Goal: Task Accomplishment & Management: Use online tool/utility

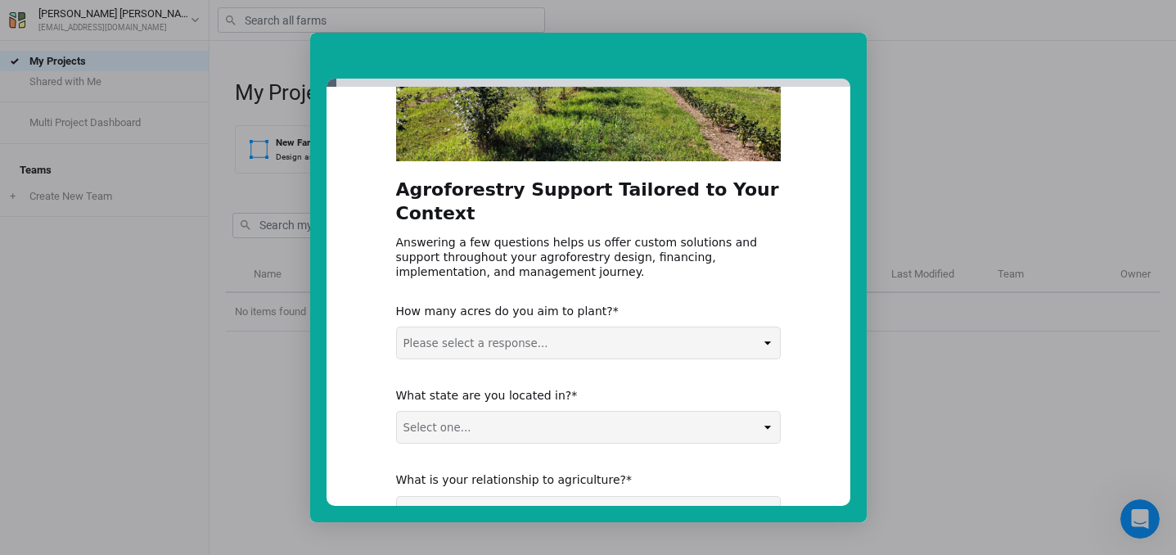
scroll to position [218, 0]
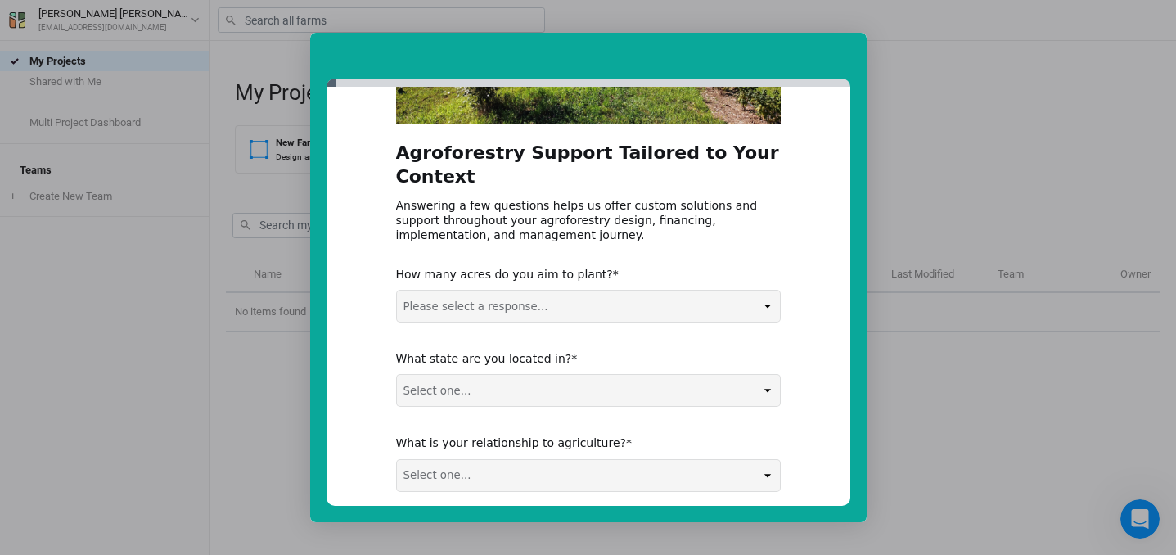
click at [629, 299] on div "Agroforestry Support Tailored to Your Context Answering a few questions helps u…" at bounding box center [588, 228] width 385 height 640
click at [627, 291] on select "Please select a response... 0-5 acres 5-50 acres 50-100 acres 100+ acres" at bounding box center [588, 306] width 383 height 31
select select "5-50 acres"
click at [397, 291] on select "Please select a response... 0-5 acres 5-50 acres 50-100 acres 100+ acres" at bounding box center [588, 306] width 383 height 31
click at [522, 375] on select "Select one... Non-US AL AK AZ AR CA CO CT DE FL [GEOGRAPHIC_DATA] HI ID IL IN I…" at bounding box center [588, 390] width 383 height 31
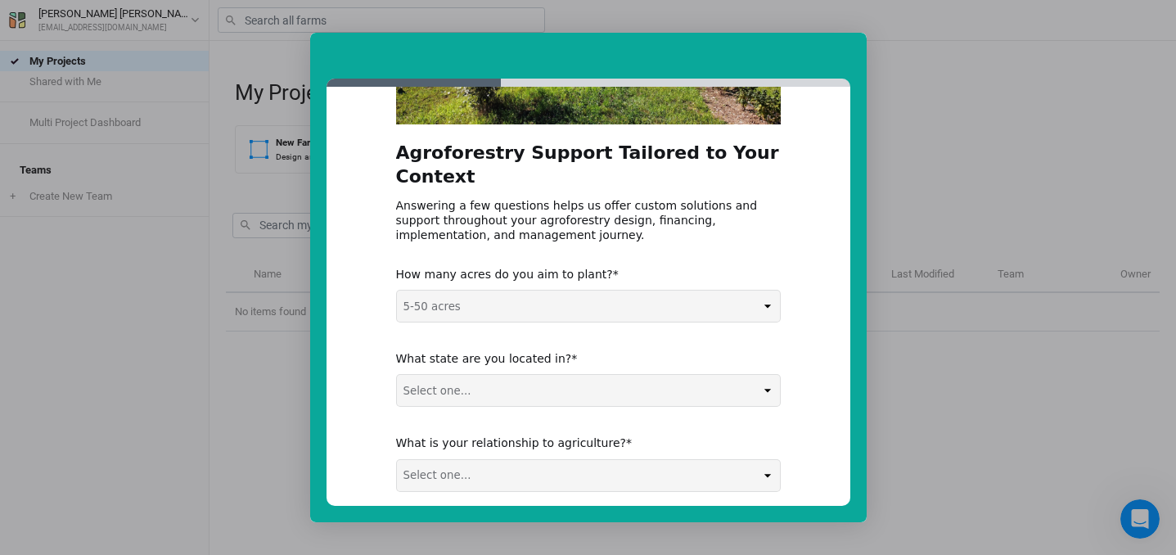
select select "CA"
click at [397, 375] on select "Select one... Non-US AL AK AZ AR CA CO CT DE FL [GEOGRAPHIC_DATA] HI ID IL IN I…" at bounding box center [588, 390] width 383 height 31
click at [520, 460] on select "Select one... Agribusiness / Co-op Farmer / Landowner Agri-Food Supply Chain Fo…" at bounding box center [588, 475] width 383 height 31
select select "Farmer / Landowner"
click at [397, 460] on select "Select one... Agribusiness / Co-op Farmer / Landowner Agri-Food Supply Chain Fo…" at bounding box center [588, 475] width 383 height 31
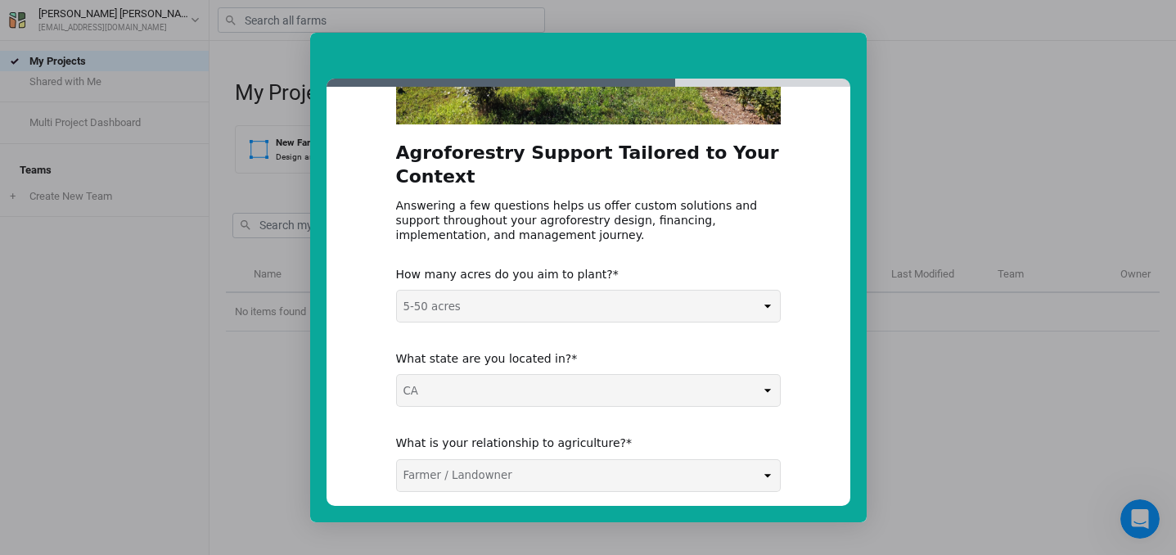
scroll to position [276, 0]
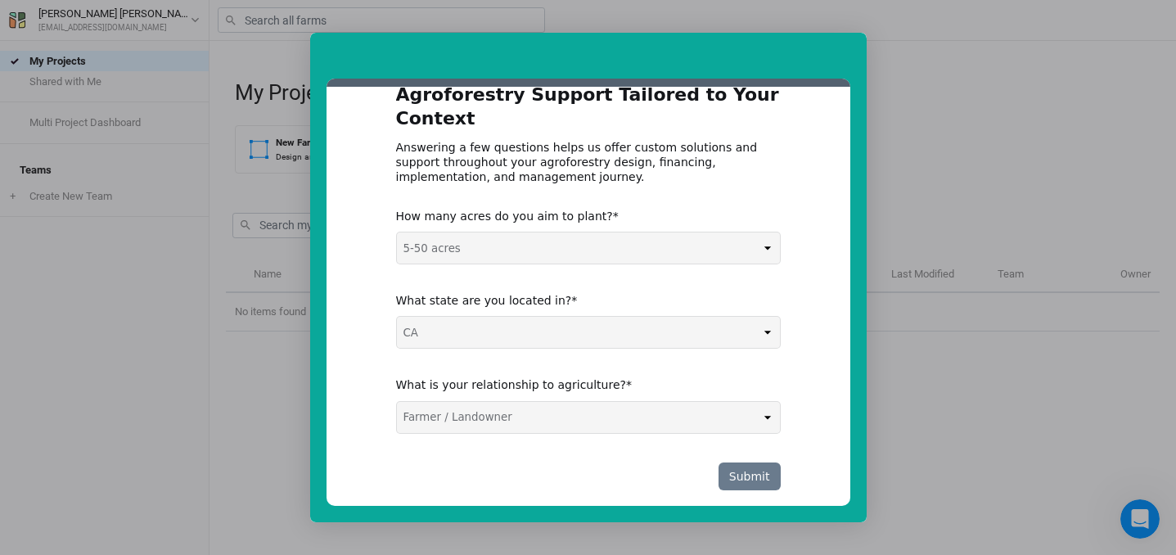
click at [730, 463] on button "Submit" at bounding box center [750, 477] width 62 height 28
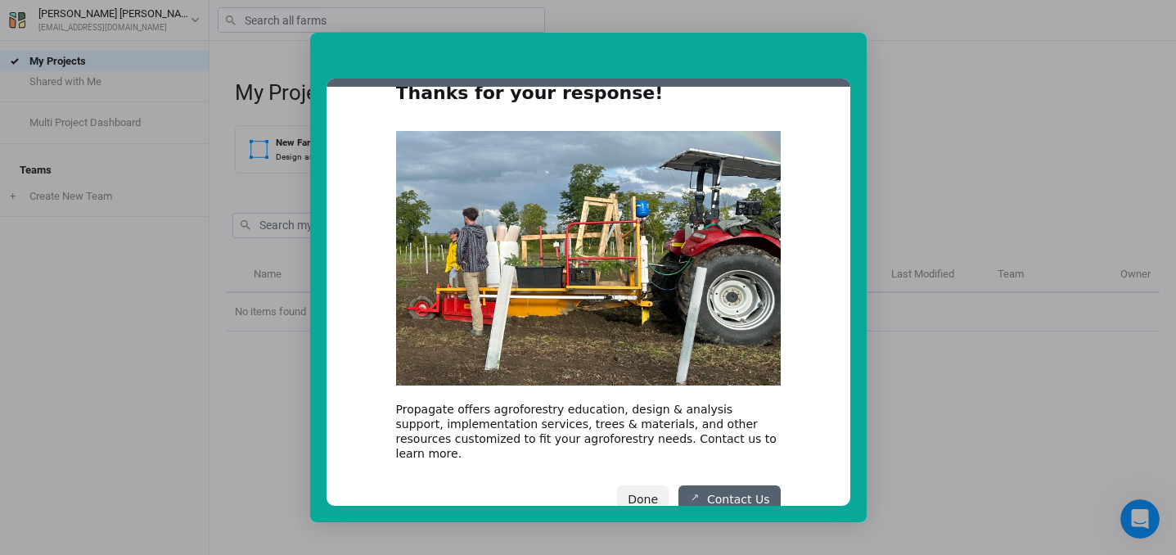
scroll to position [77, 0]
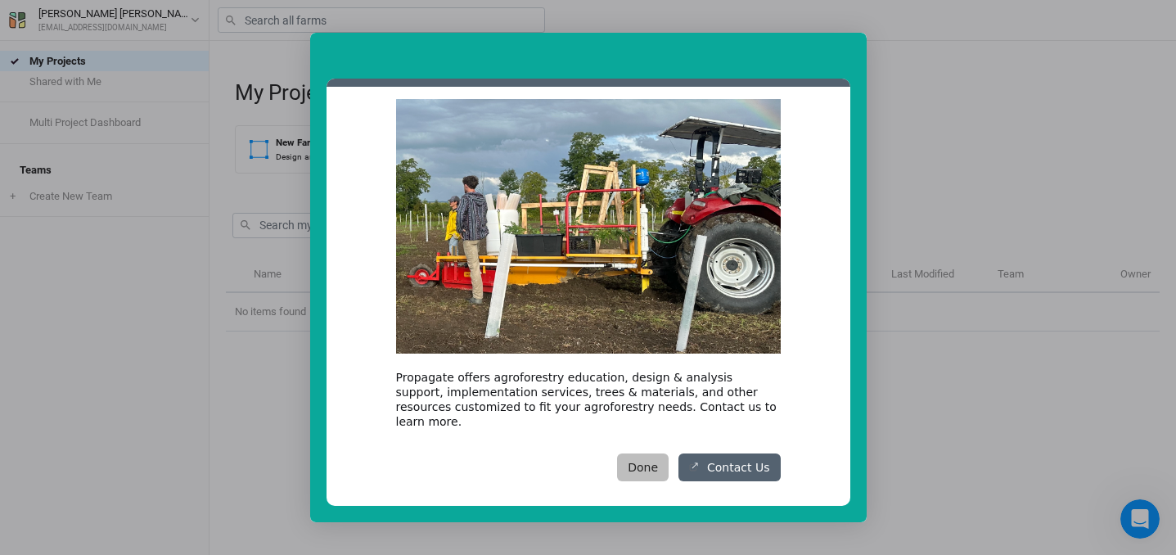
click at [632, 455] on button "Done" at bounding box center [643, 468] width 52 height 28
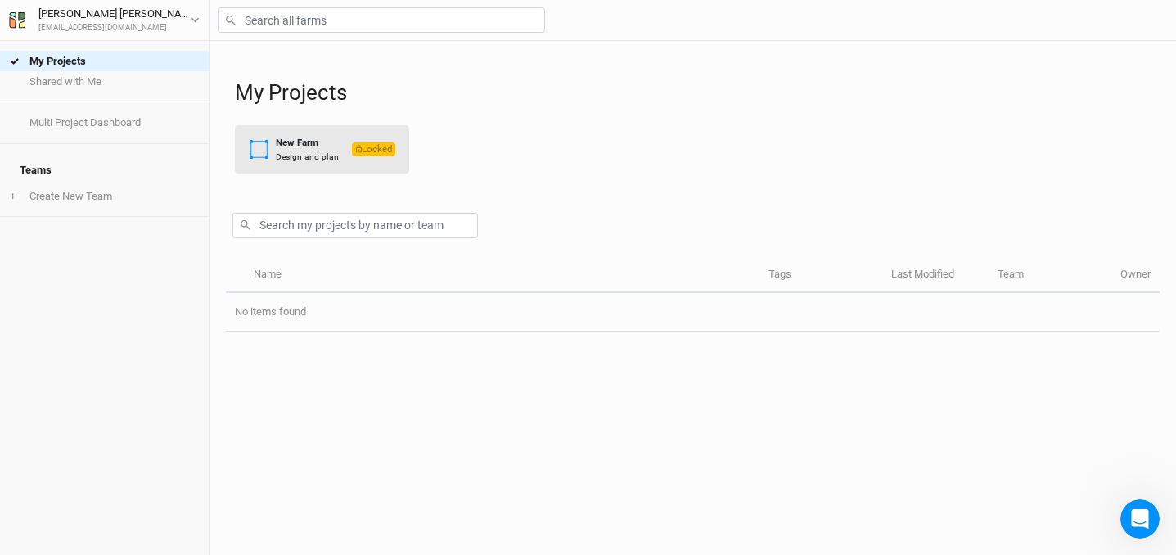
click at [321, 147] on div "New Farm" at bounding box center [307, 143] width 63 height 14
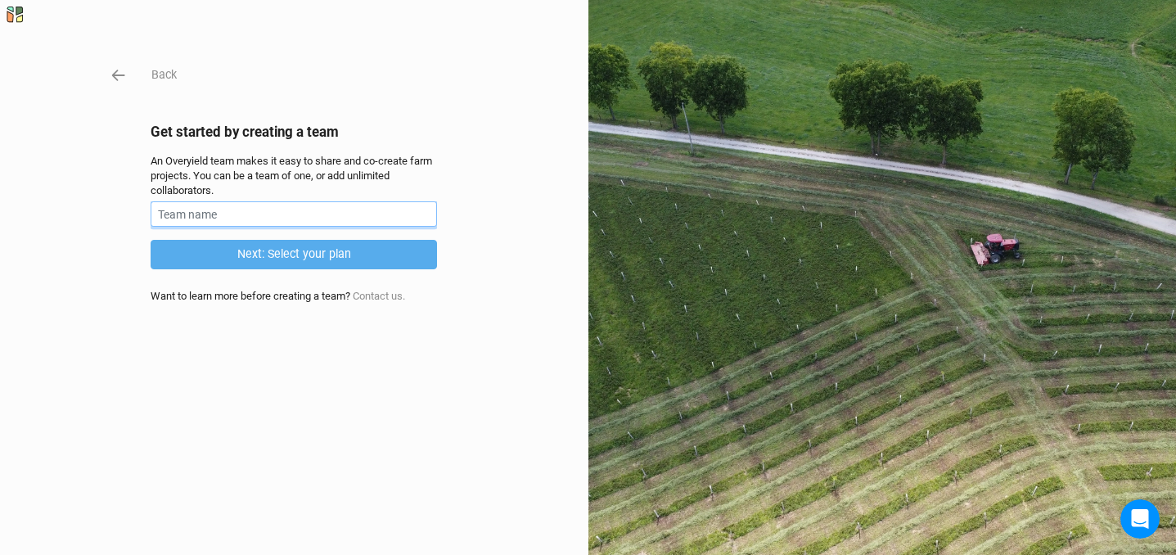
click at [328, 216] on input "text" at bounding box center [294, 213] width 287 height 25
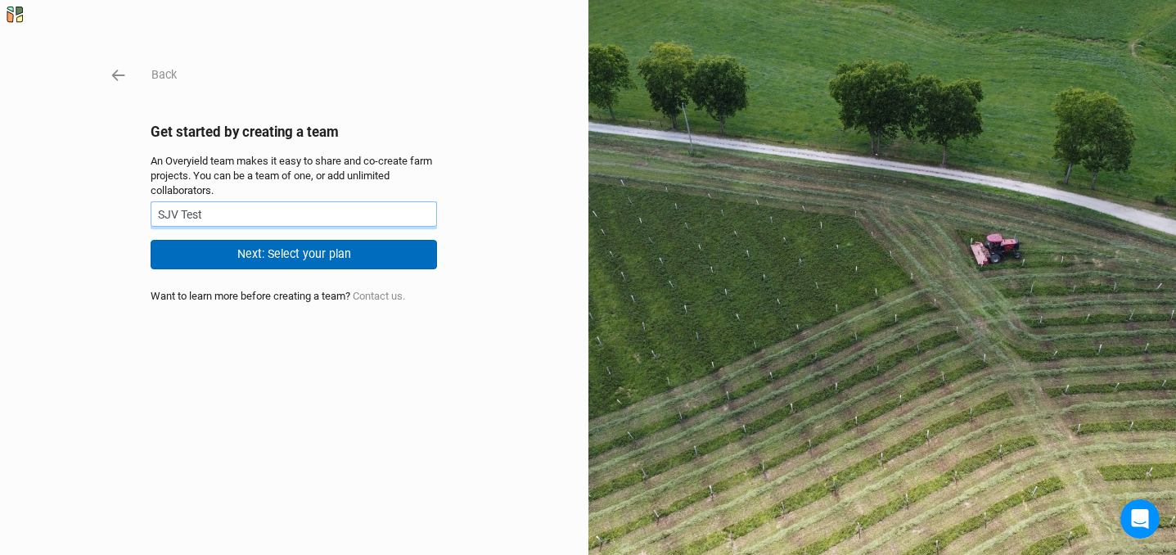
type input "SJV Test"
click at [411, 257] on button "Next: Select your plan" at bounding box center [294, 254] width 287 height 29
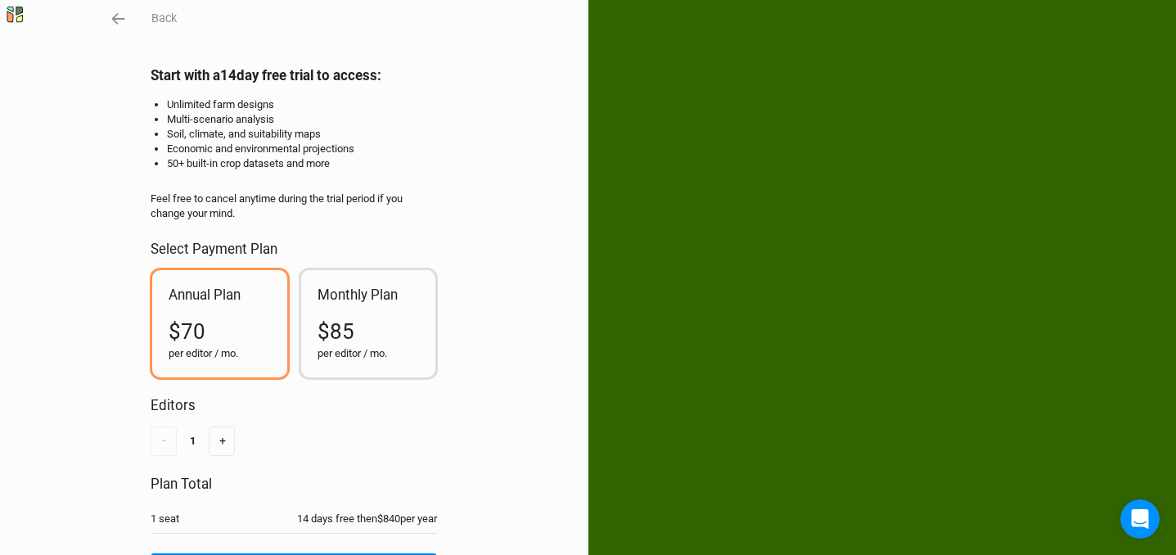
scroll to position [150, 0]
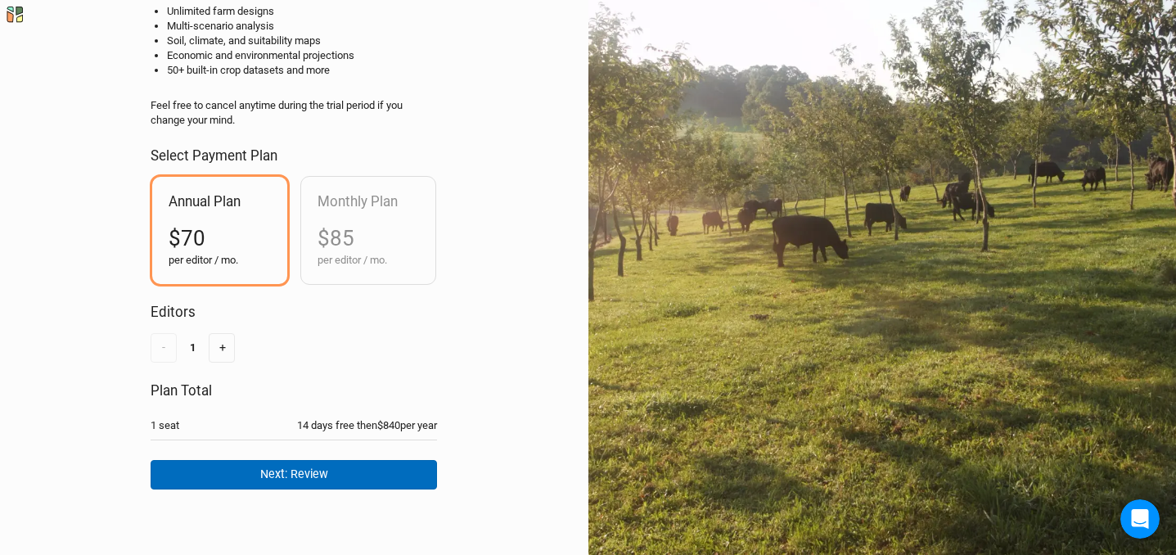
click at [327, 473] on button "Next: Review" at bounding box center [294, 474] width 287 height 29
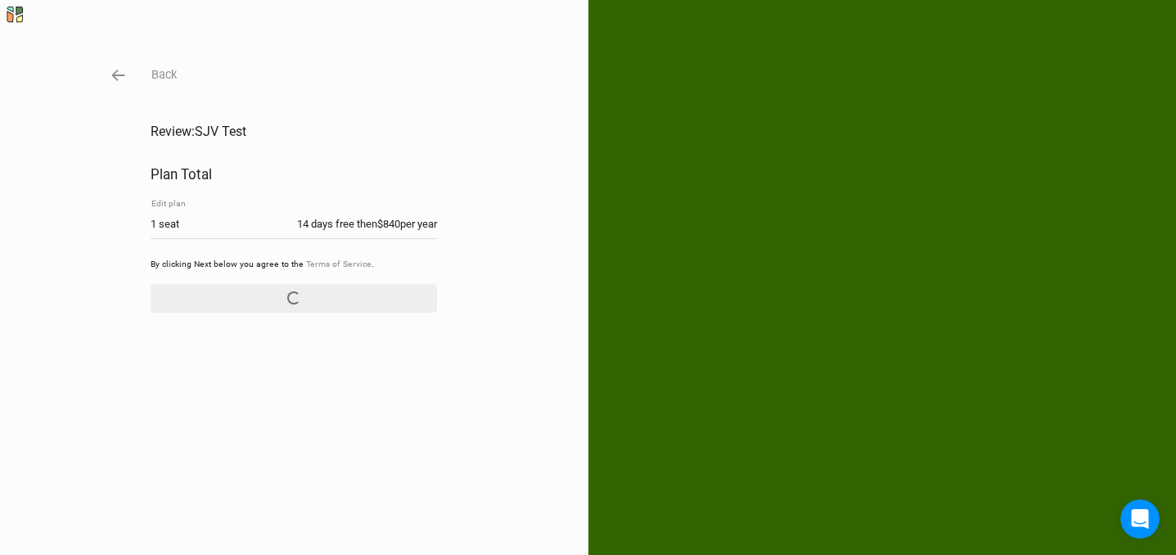
scroll to position [0, 0]
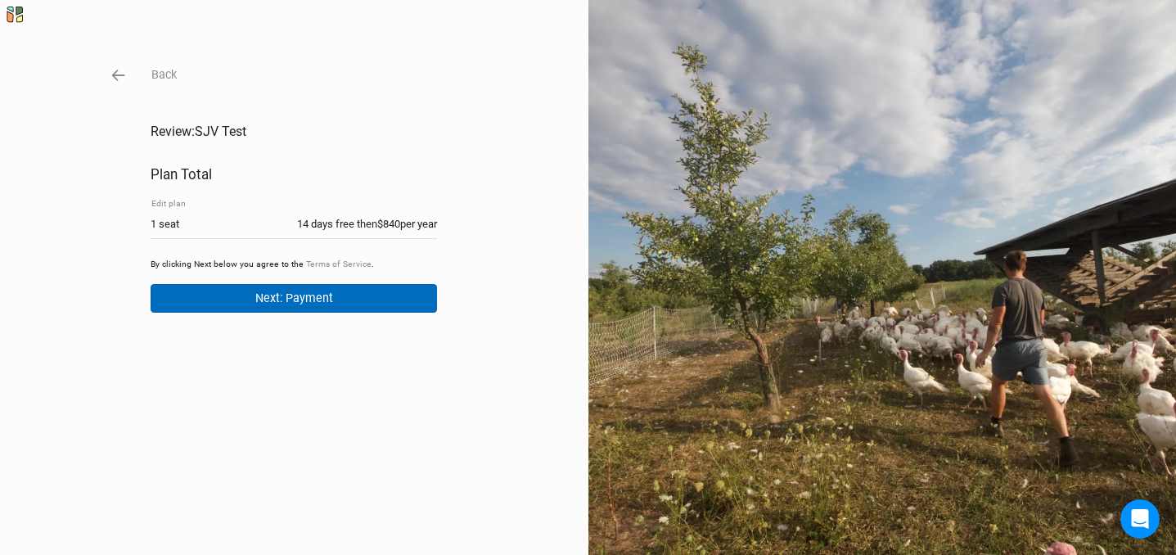
click at [332, 300] on button "Next: Payment" at bounding box center [294, 298] width 287 height 29
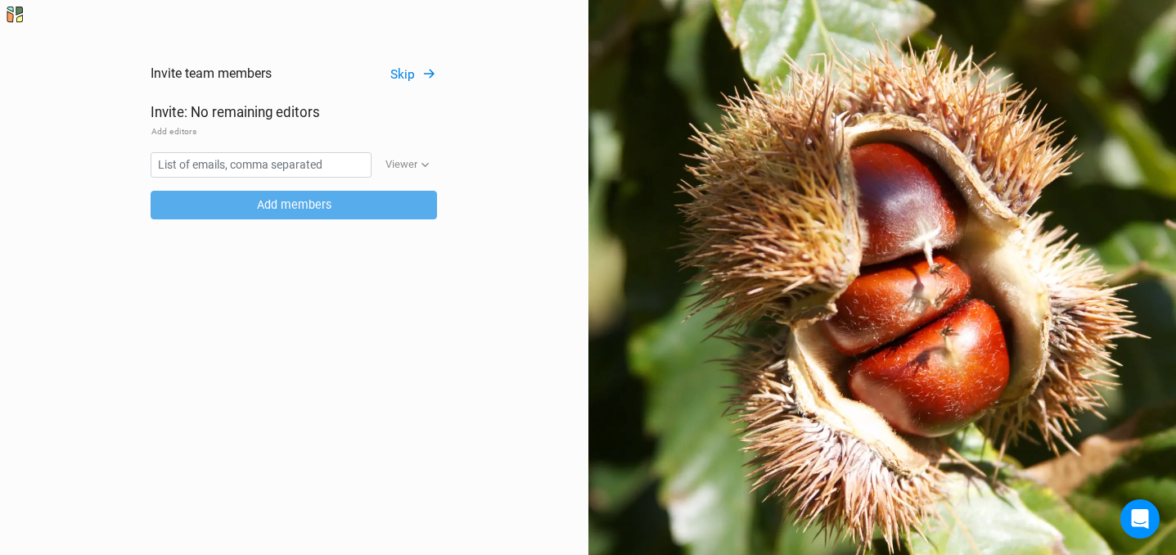
click at [417, 71] on button "Skip" at bounding box center [413, 74] width 47 height 19
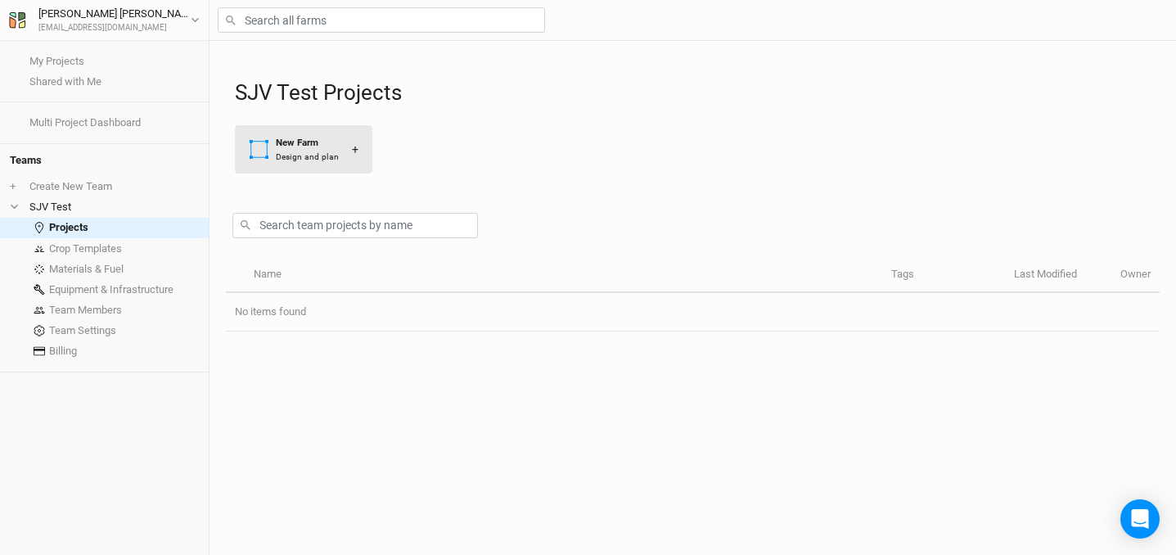
click at [309, 151] on div "Design and plan" at bounding box center [307, 157] width 63 height 12
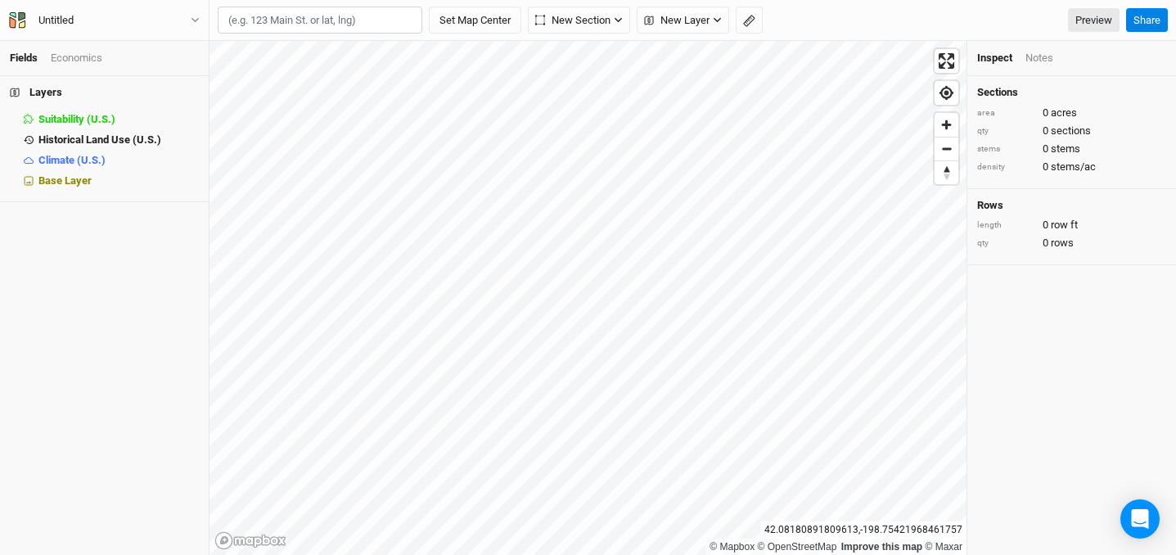
paste input "1508 18th St STE 320, Bakersfield, CA 93301"
click at [328, 75] on div "Bakersfield, California 93301, United States" at bounding box center [342, 68] width 183 height 14
click at [377, 29] on input "1508 18th Street, STE 320, Bakersfield, California 93301, United States" at bounding box center [320, 21] width 205 height 28
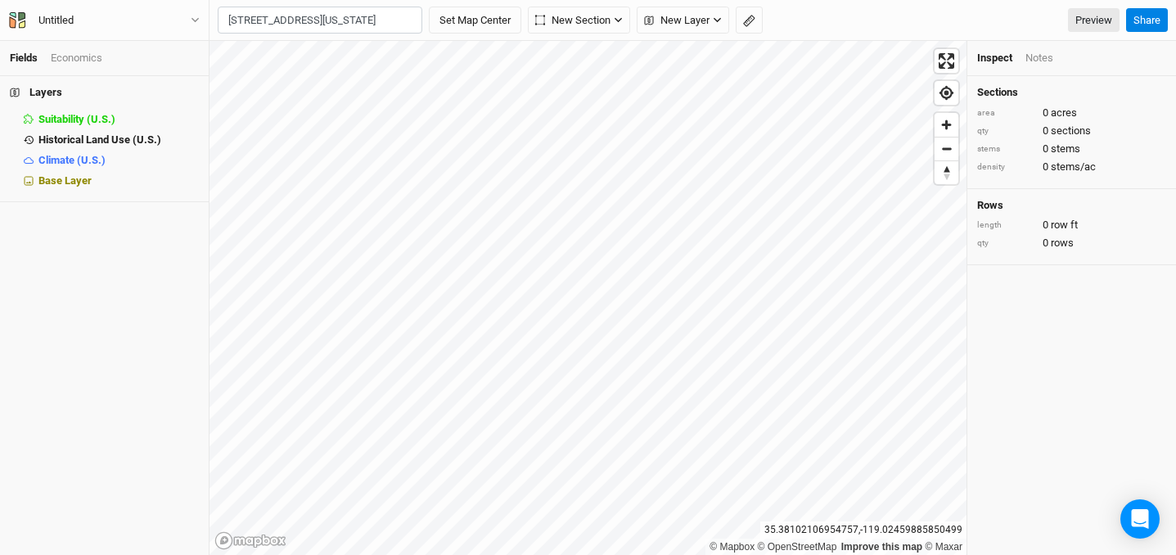
click at [377, 29] on input "1508 18th Street, STE 320, Bakersfield, California 93301, United States" at bounding box center [320, 21] width 205 height 28
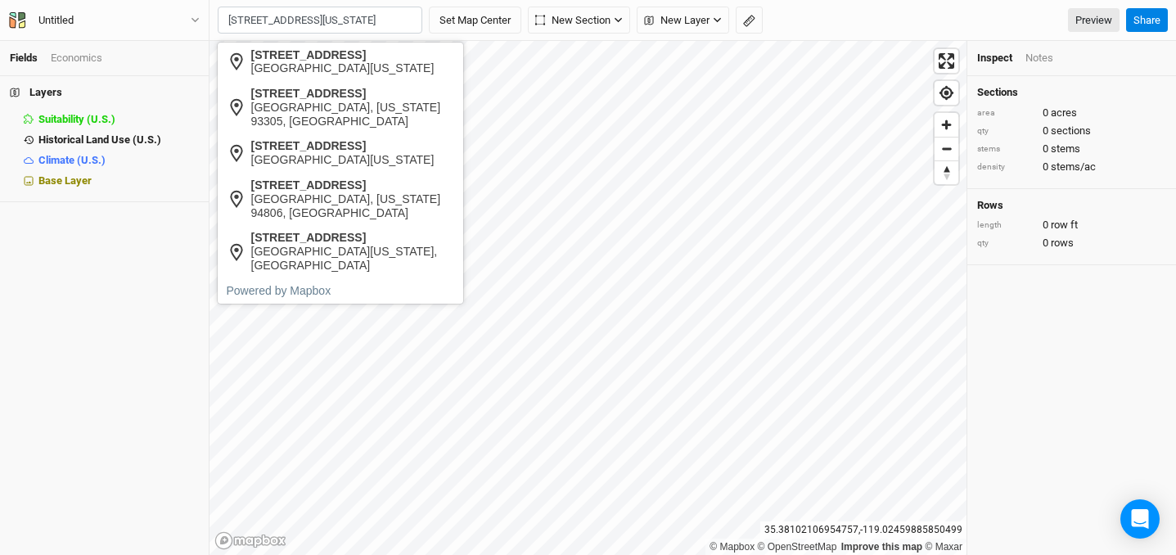
click at [377, 29] on input "1508 18th Street, STE 320, Bakersfield, California 93301, United States" at bounding box center [320, 21] width 205 height 28
paste input "331 Ave 18, Madera CA"
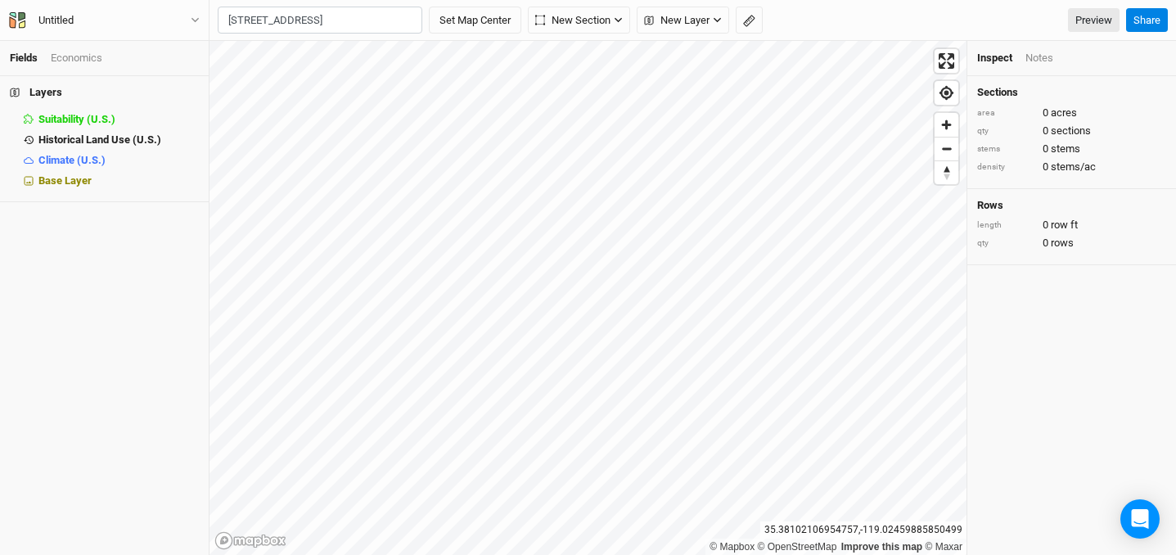
click at [374, 60] on div "15331 Avenue 18" at bounding box center [353, 55] width 204 height 14
type input "15331 Avenue 18, Madera, California 93637, United States"
click at [575, 25] on span "New Section" at bounding box center [572, 20] width 75 height 16
click at [569, 54] on div "Grid" at bounding box center [577, 56] width 25 height 19
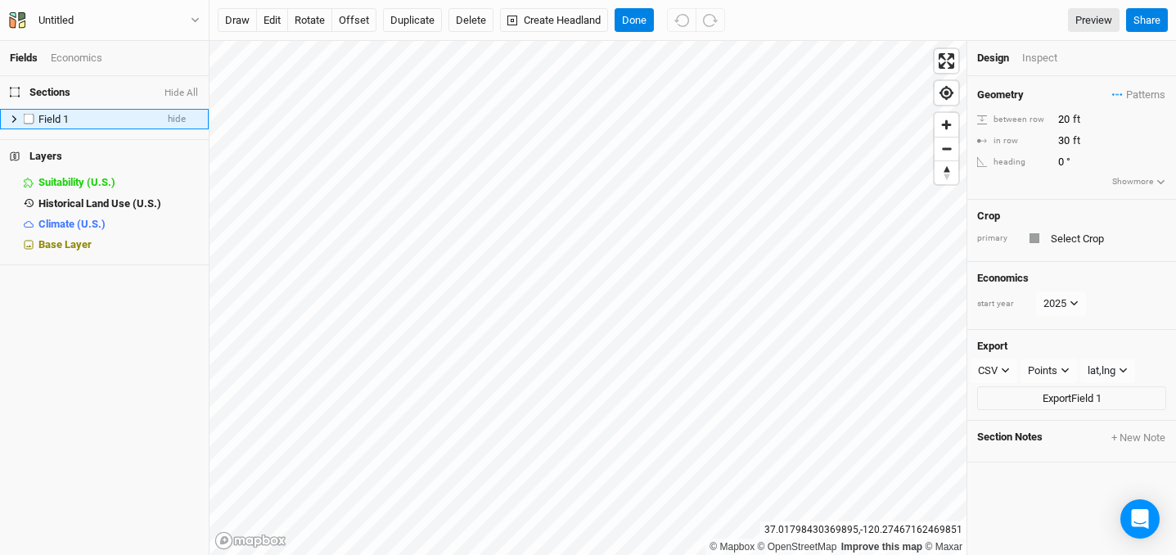
click at [11, 115] on icon at bounding box center [14, 119] width 9 height 9
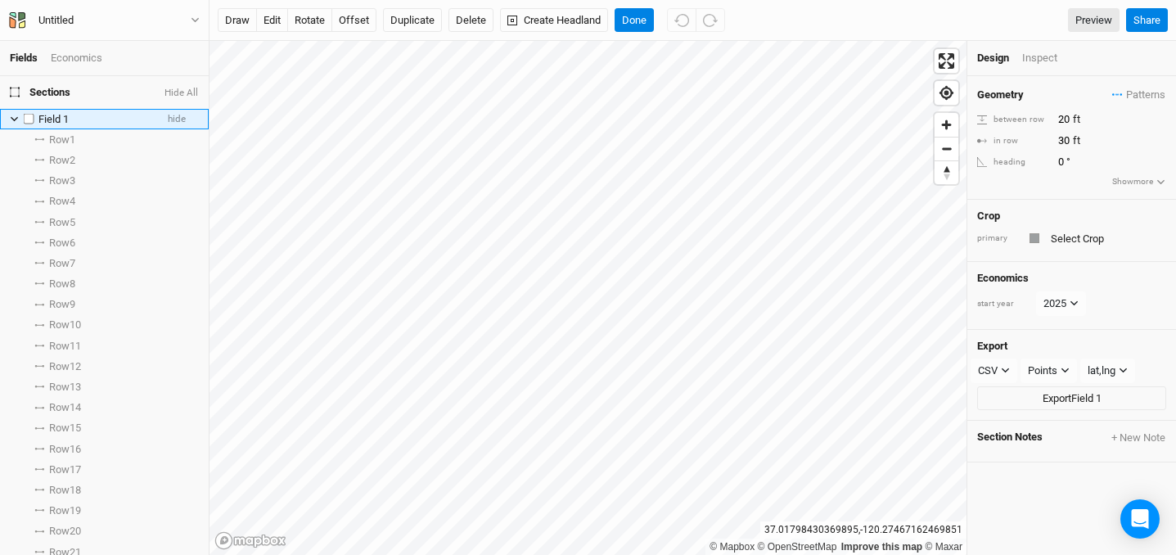
click at [11, 115] on icon at bounding box center [14, 119] width 9 height 9
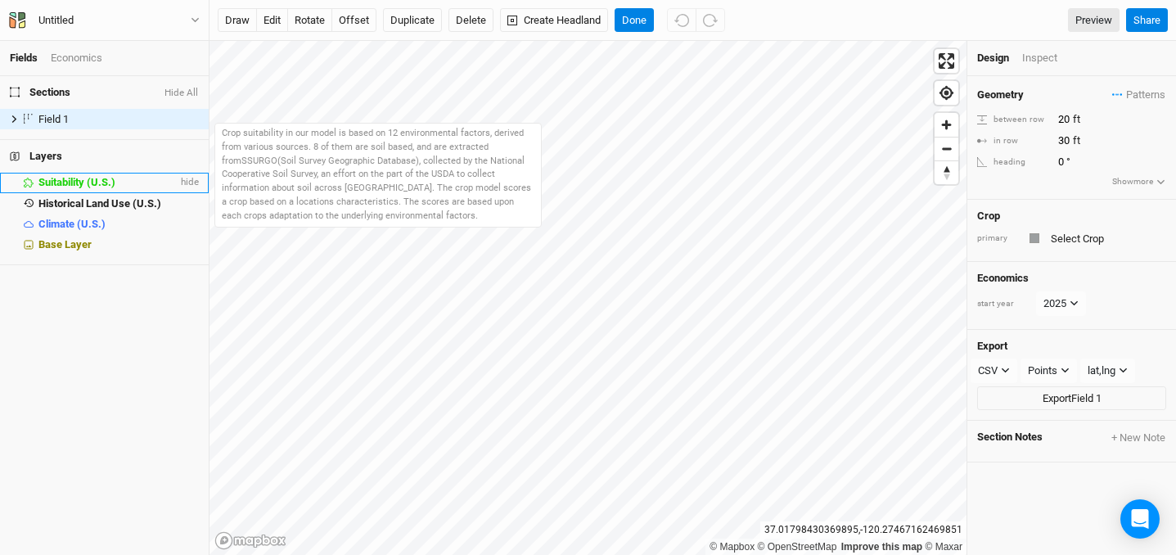
click at [81, 183] on span "Suitability (U.S.)" at bounding box center [76, 182] width 77 height 12
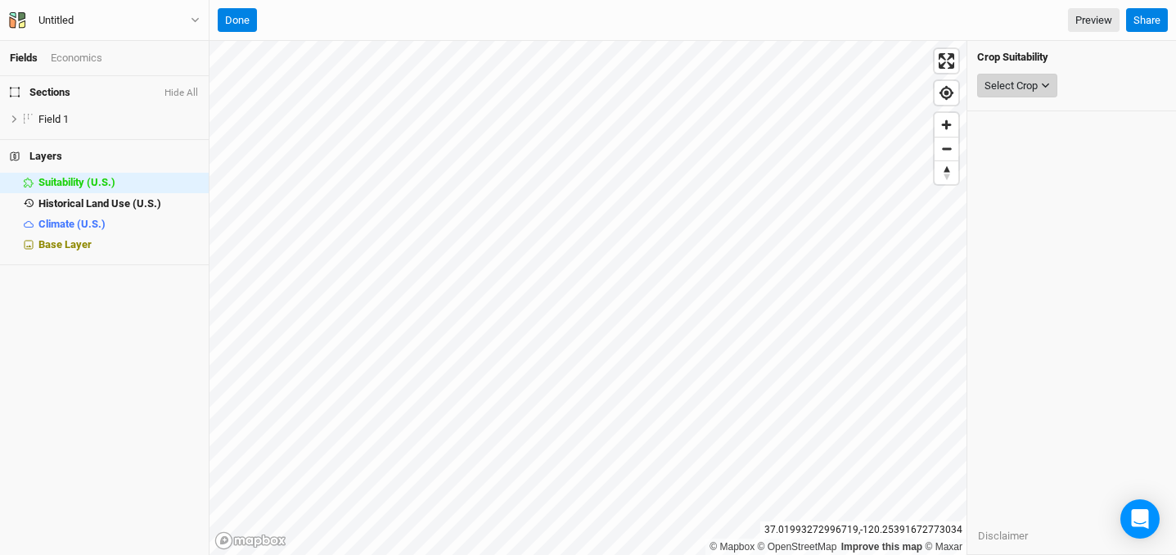
click at [1022, 82] on div "Select Crop" at bounding box center [1011, 86] width 53 height 16
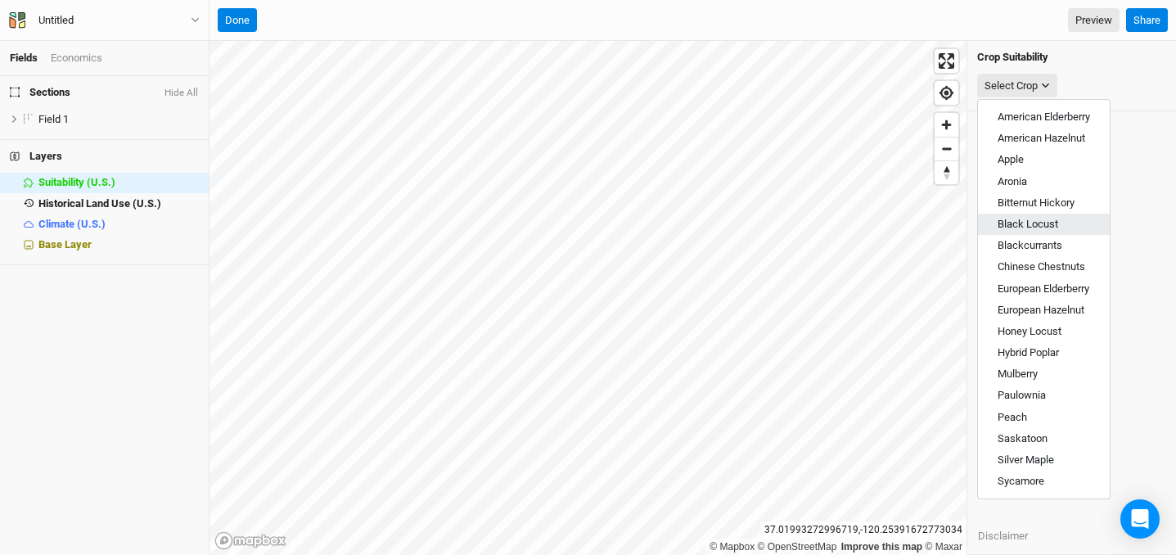
click at [1028, 225] on span "Black Locust" at bounding box center [1028, 224] width 61 height 12
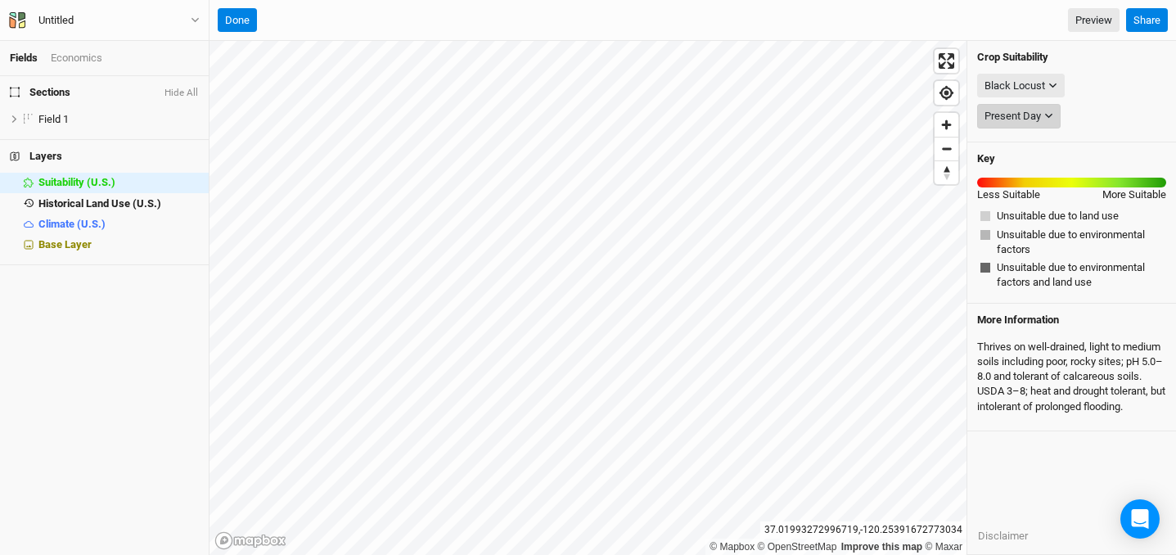
click at [1035, 122] on div "Present Day" at bounding box center [1013, 116] width 56 height 16
click at [1059, 288] on span "Unsuitable due to environmental factors and land use" at bounding box center [1080, 274] width 166 height 29
click at [1032, 83] on div "Black Locust" at bounding box center [1015, 86] width 61 height 16
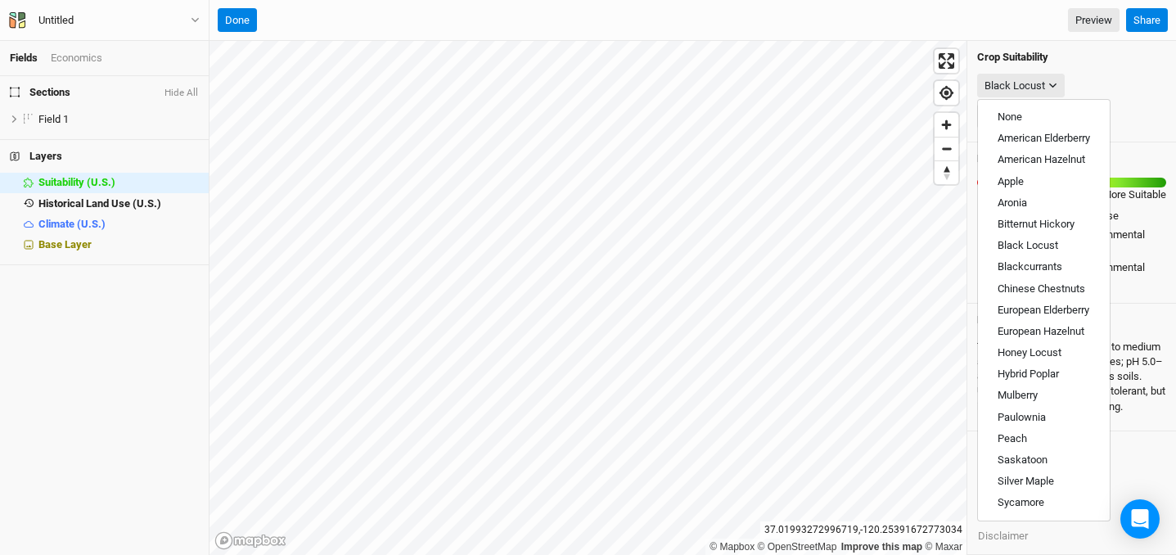
click at [1149, 280] on span "Unsuitable due to environmental factors and land use" at bounding box center [1080, 274] width 166 height 29
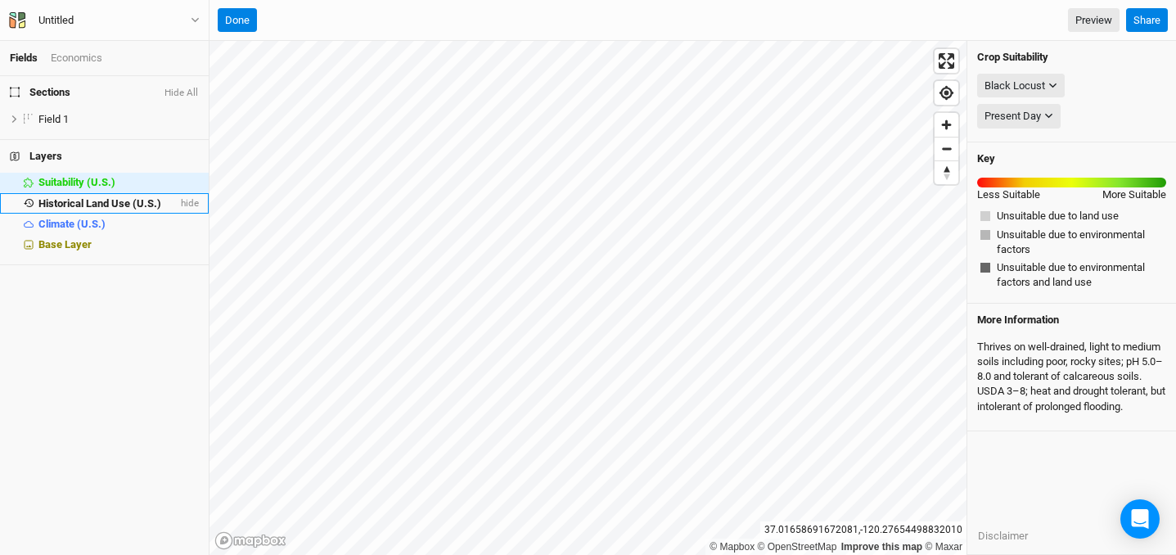
click at [156, 204] on span "Historical Land Use (U.S.)" at bounding box center [99, 203] width 123 height 12
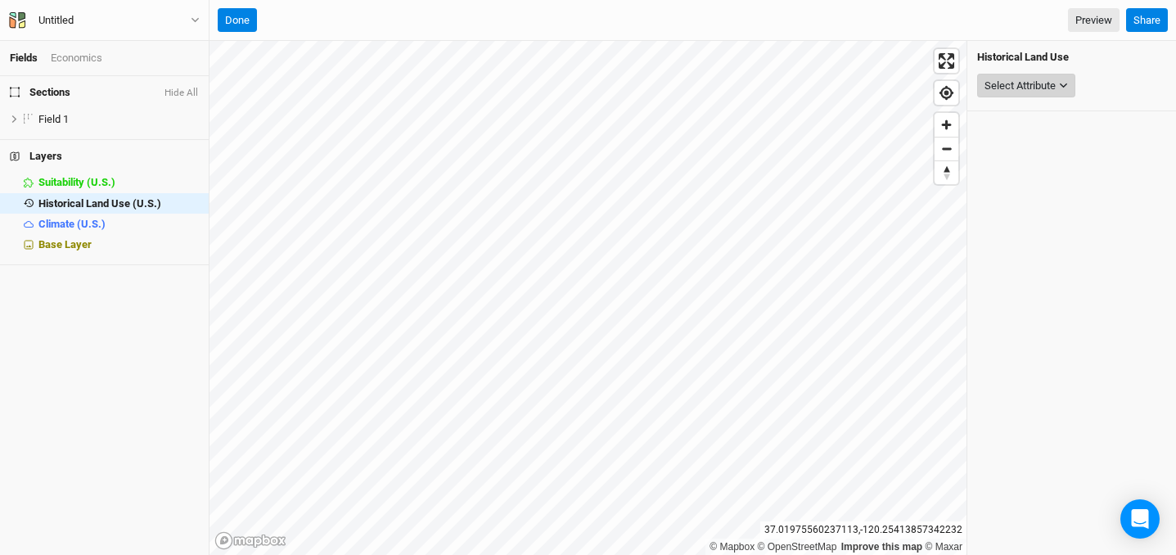
click at [1031, 91] on div "Select Attribute" at bounding box center [1020, 86] width 71 height 16
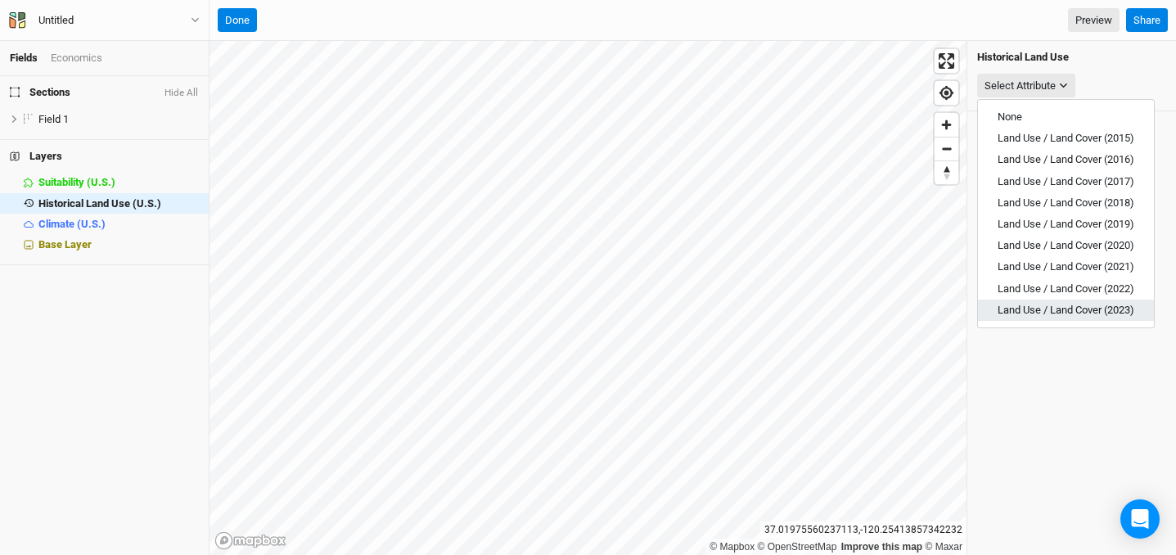
click at [1063, 310] on span "Land Use / Land Cover (2023)" at bounding box center [1066, 310] width 137 height 12
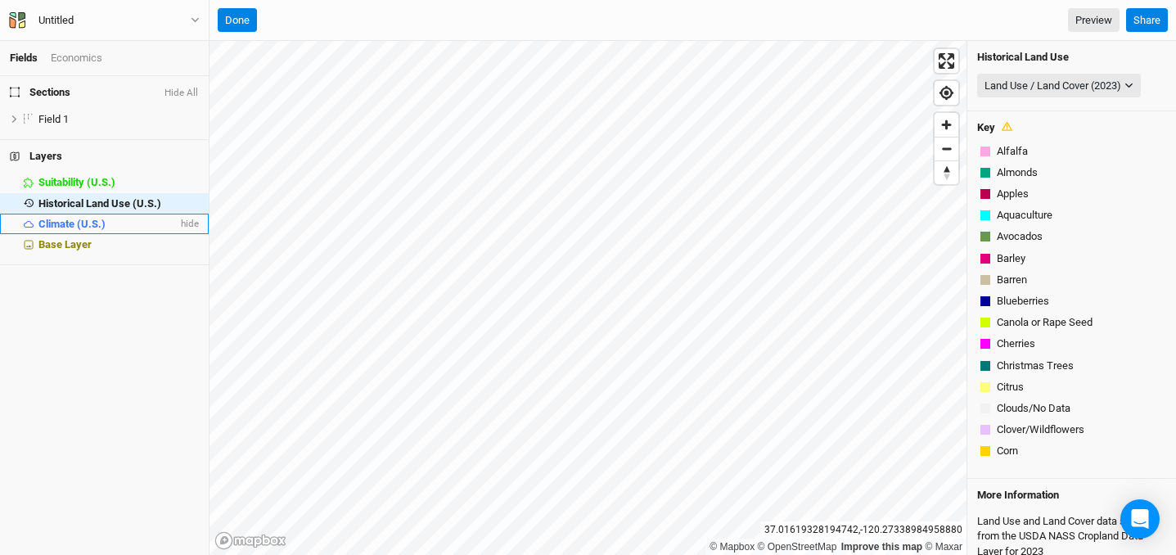
click at [95, 222] on span "Climate (U.S.)" at bounding box center [71, 224] width 67 height 12
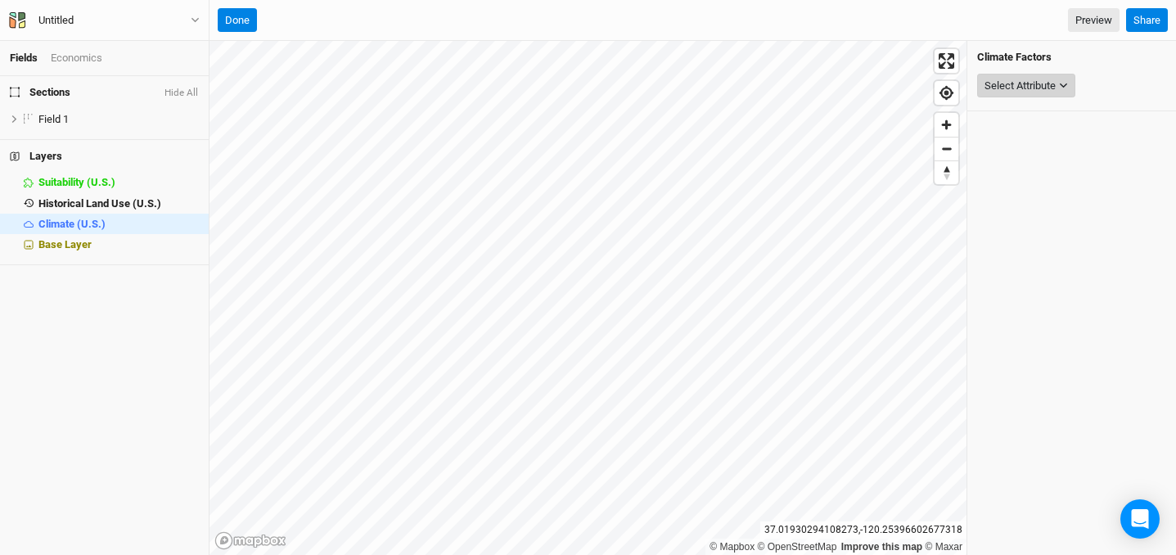
click at [1036, 93] on div "Select Attribute" at bounding box center [1020, 86] width 71 height 16
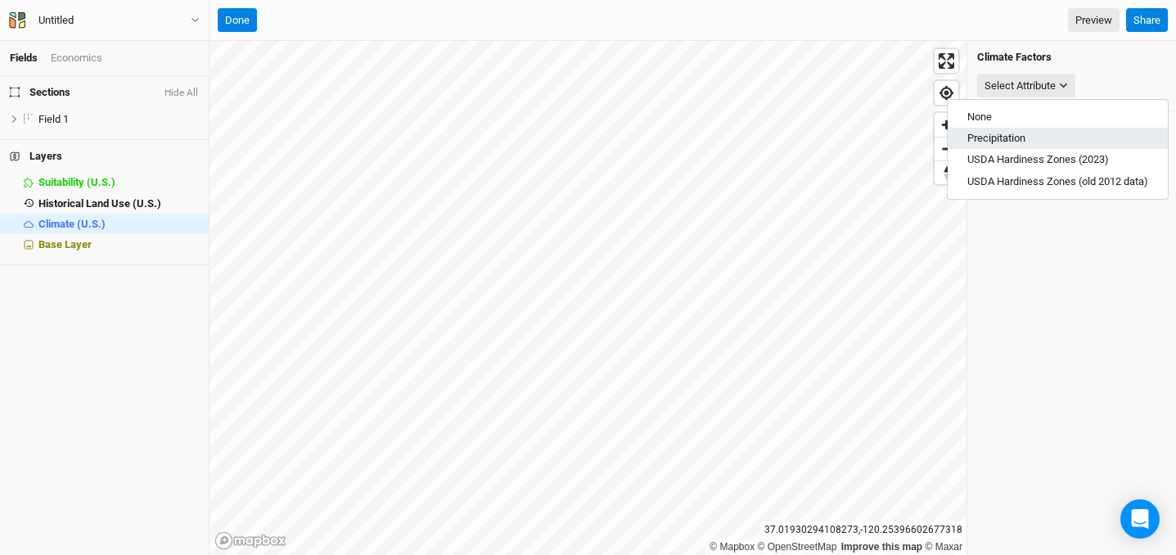
click at [1031, 139] on button "Precipitation" at bounding box center [1058, 138] width 220 height 21
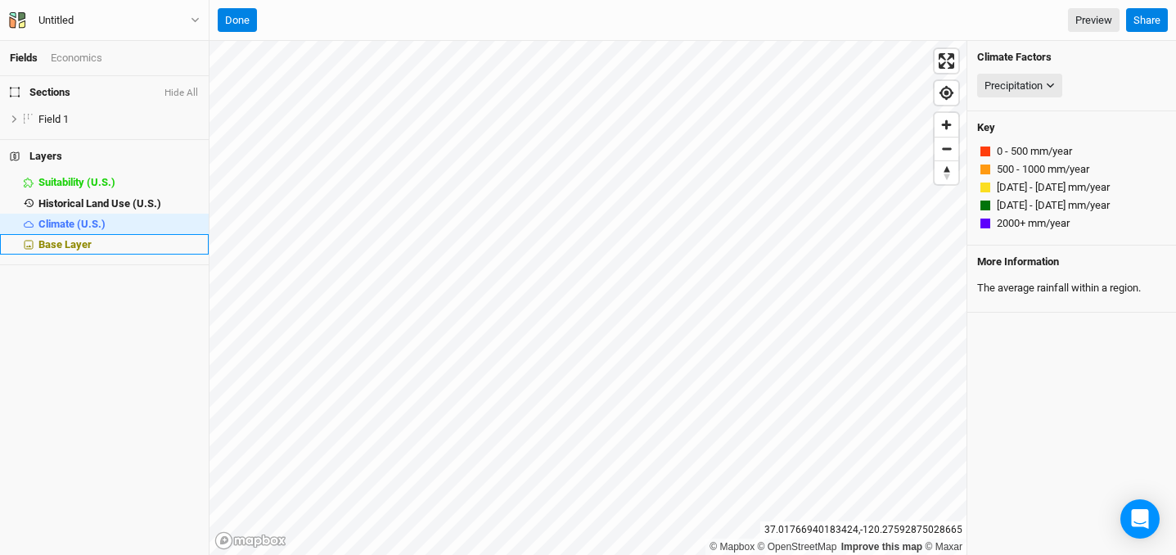
click at [110, 241] on div "Base Layer" at bounding box center [118, 244] width 160 height 13
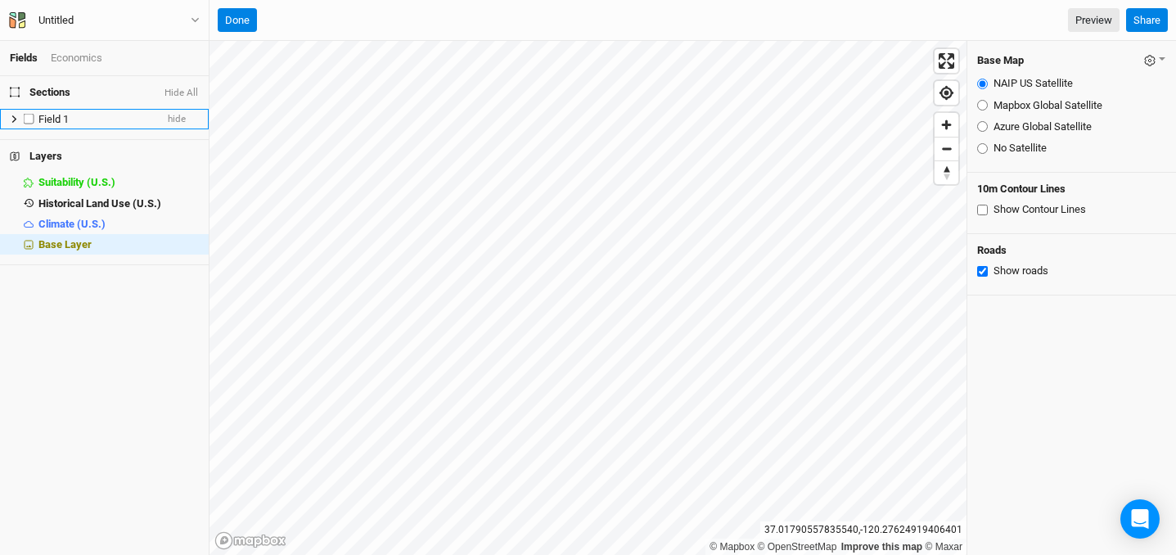
click at [45, 114] on span "Field 1" at bounding box center [53, 119] width 30 height 12
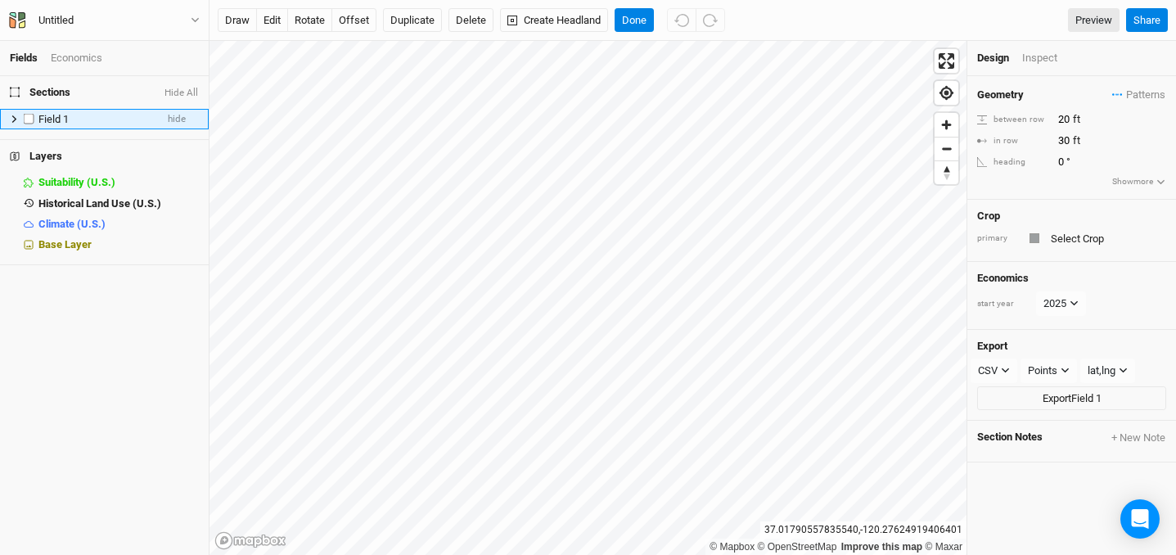
click at [27, 121] on label at bounding box center [29, 119] width 20 height 20
click at [27, 121] on input "checkbox" at bounding box center [29, 119] width 11 height 11
checkbox input "true"
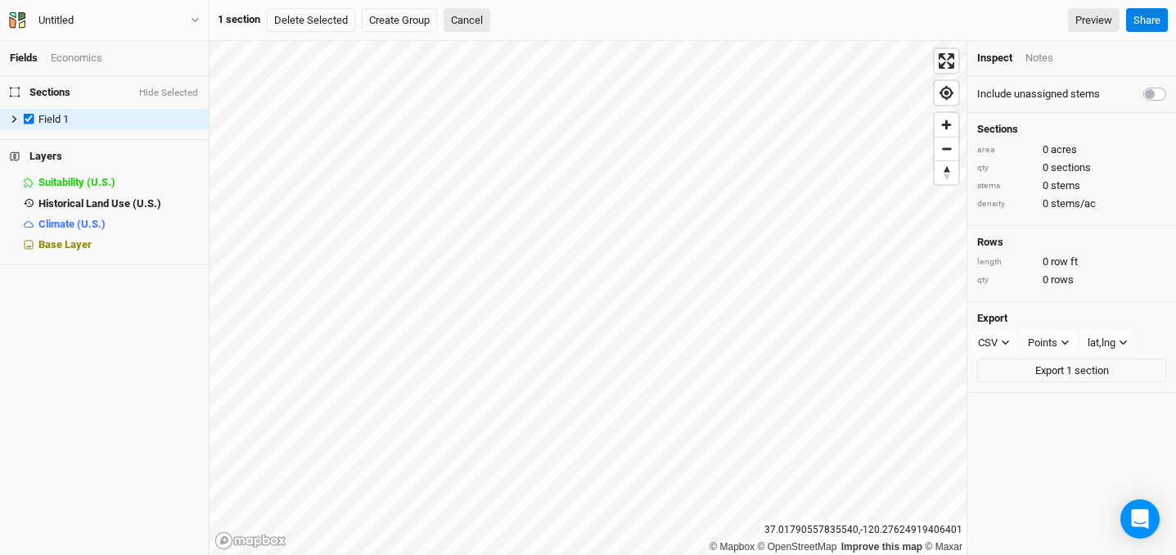
click at [71, 60] on div "Economics" at bounding box center [77, 58] width 52 height 15
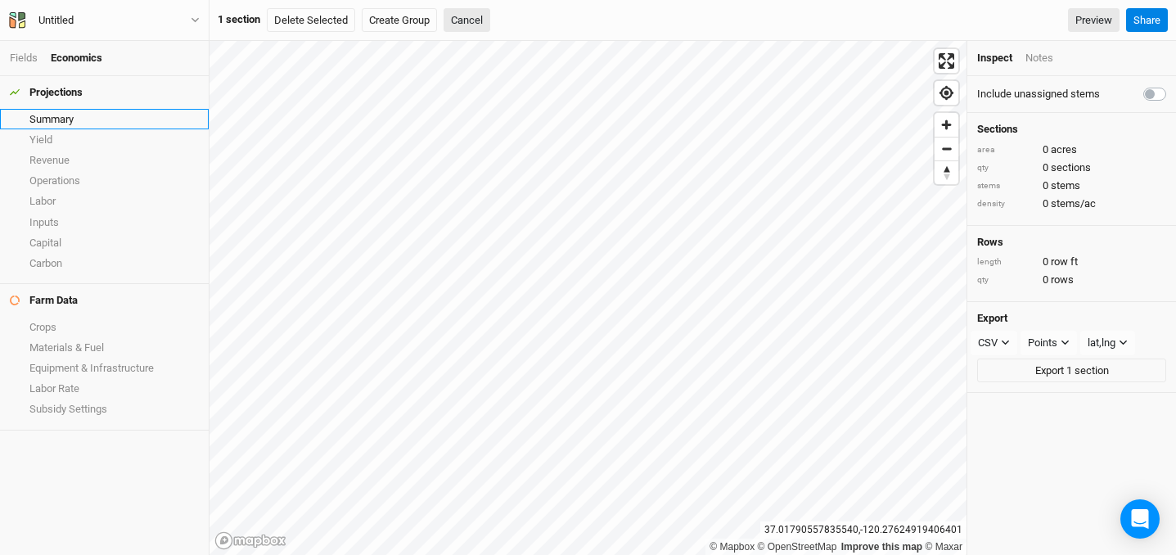
click at [61, 124] on link "Summary" at bounding box center [104, 119] width 209 height 20
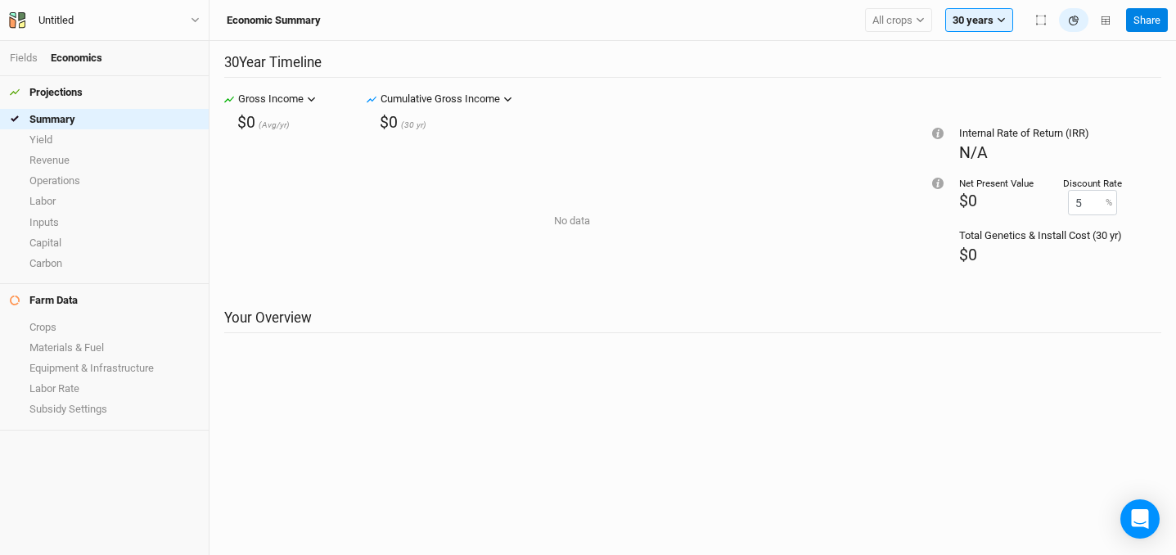
click at [22, 66] on div "Fields Economics" at bounding box center [104, 58] width 209 height 35
click at [25, 58] on link "Fields" at bounding box center [24, 58] width 28 height 12
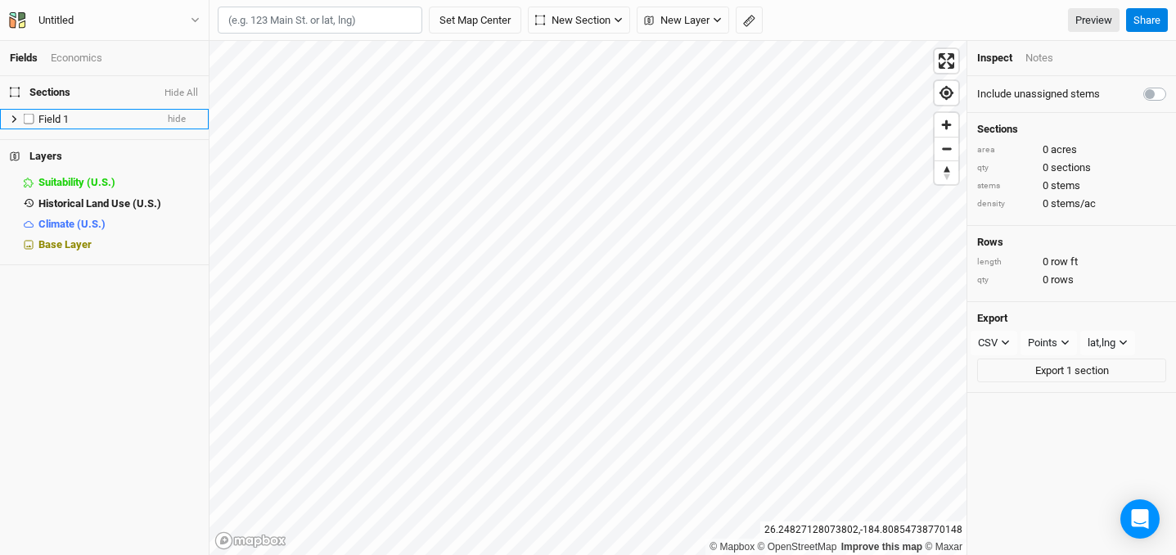
click at [65, 123] on span "Field 1" at bounding box center [53, 119] width 30 height 12
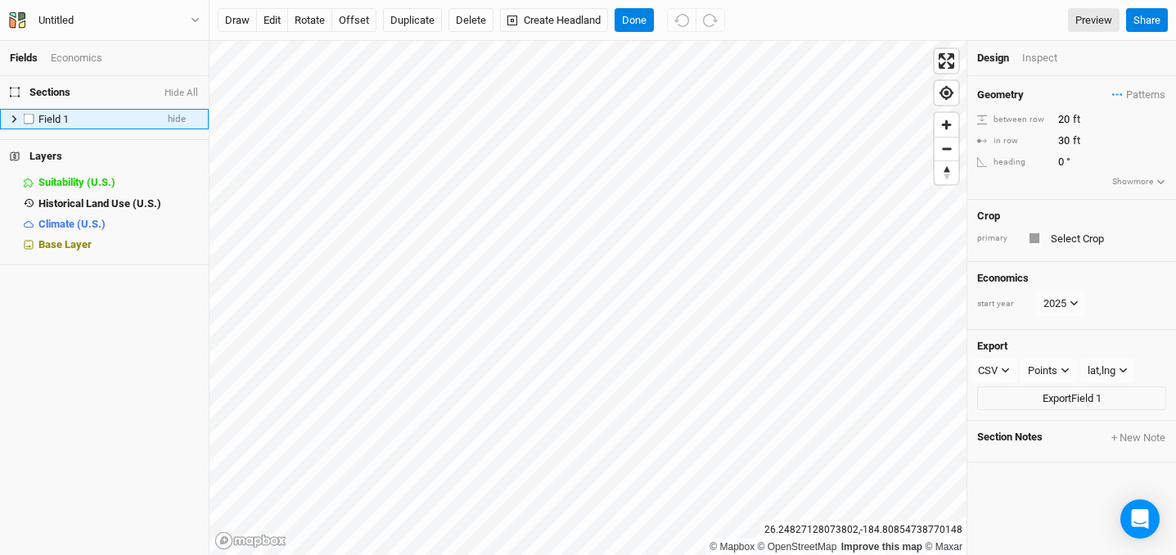
click at [65, 123] on span "Field 1" at bounding box center [53, 119] width 30 height 12
type input "Test Field"
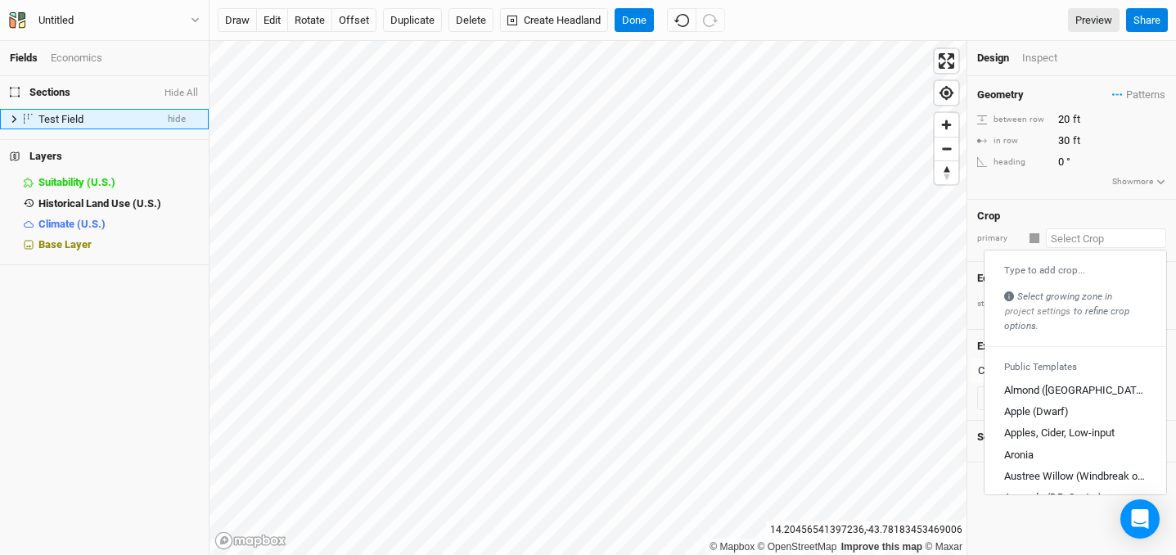
click at [1070, 230] on input "text" at bounding box center [1106, 238] width 120 height 20
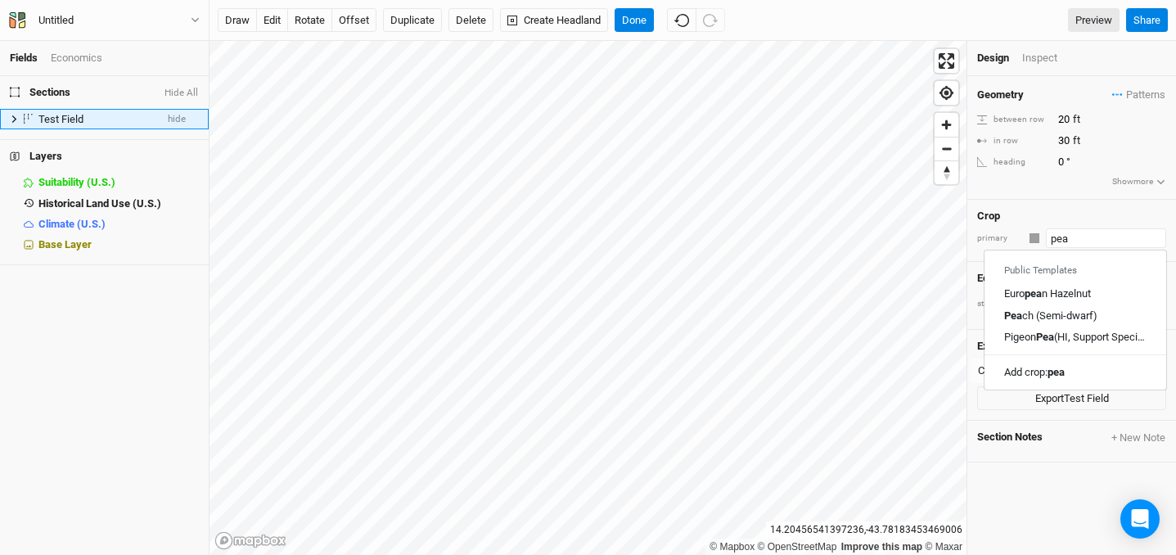
click at [1067, 241] on input "pea" at bounding box center [1106, 238] width 120 height 20
type input "bl"
type input "black Locust (CG)"
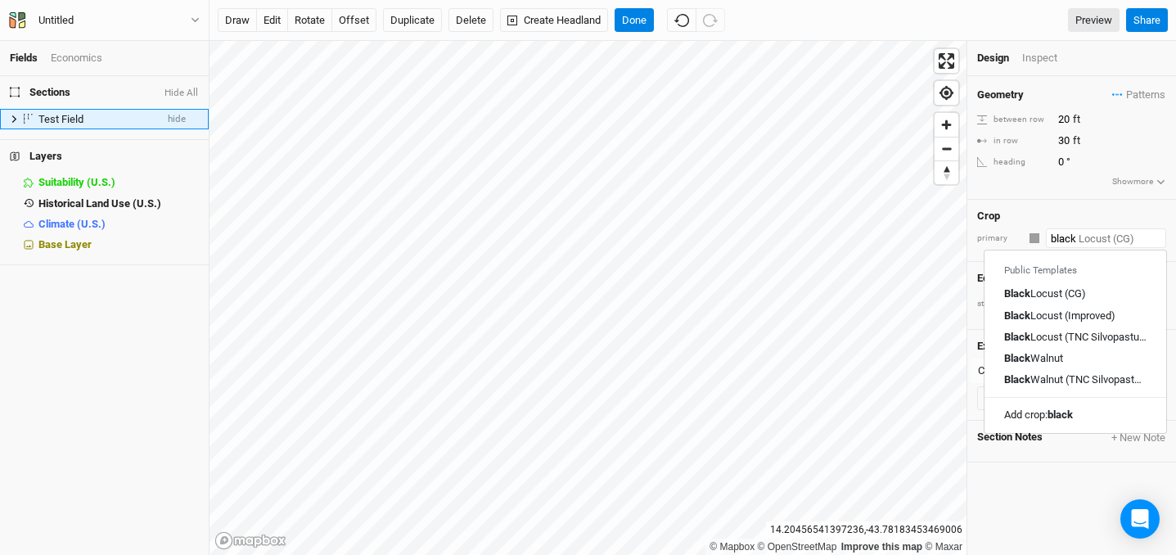
type input "black l"
type input "black locust (CG)"
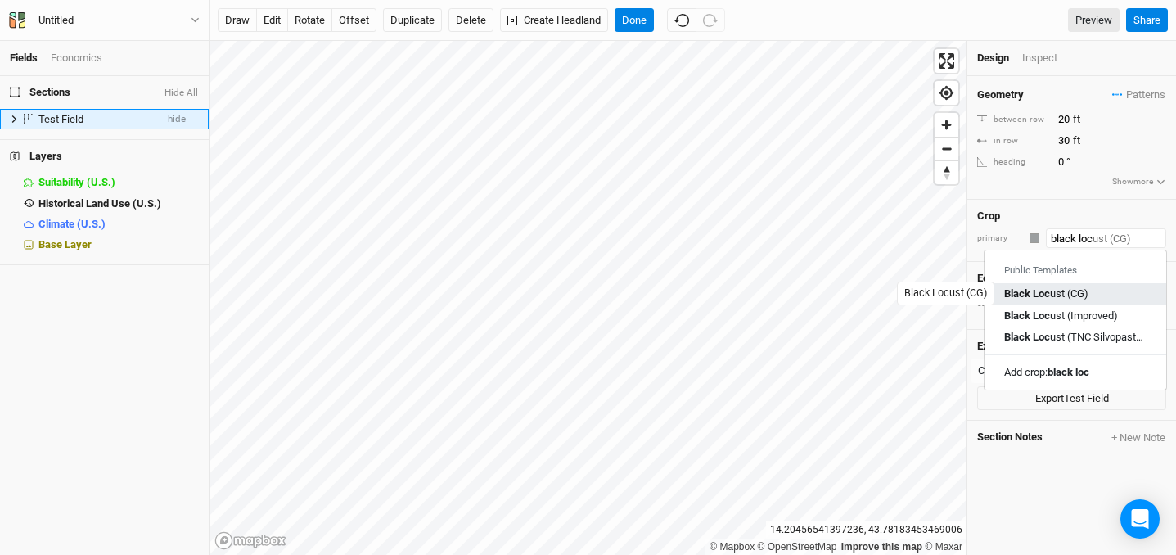
click at [1049, 295] on mark "Black Loc" at bounding box center [1027, 294] width 46 height 12
type input "Black Locust (CG)"
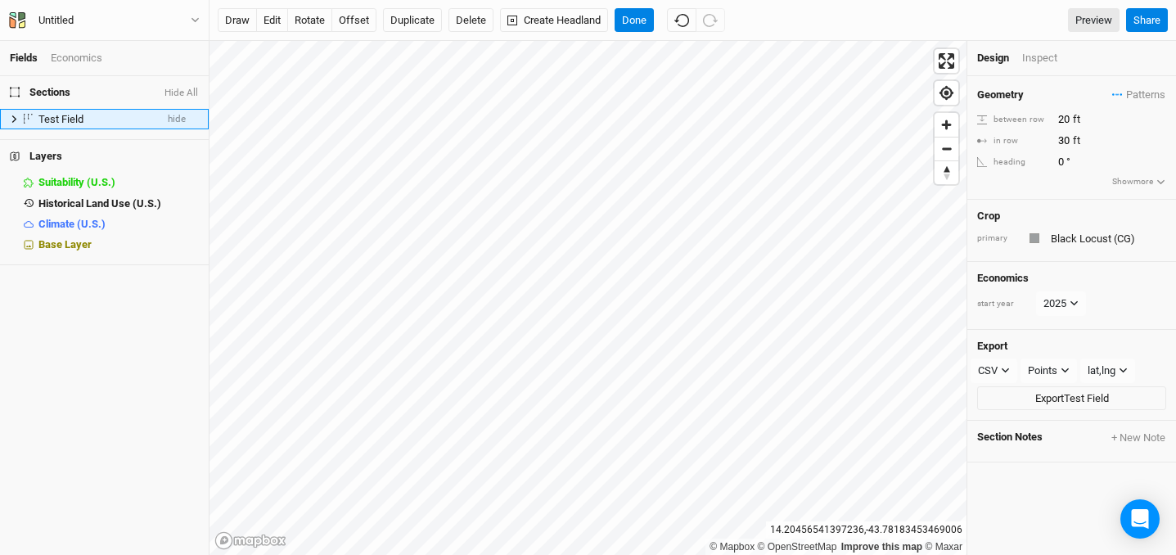
click at [1111, 268] on div "Economics start year 2025" at bounding box center [1072, 295] width 209 height 67
type input "6"
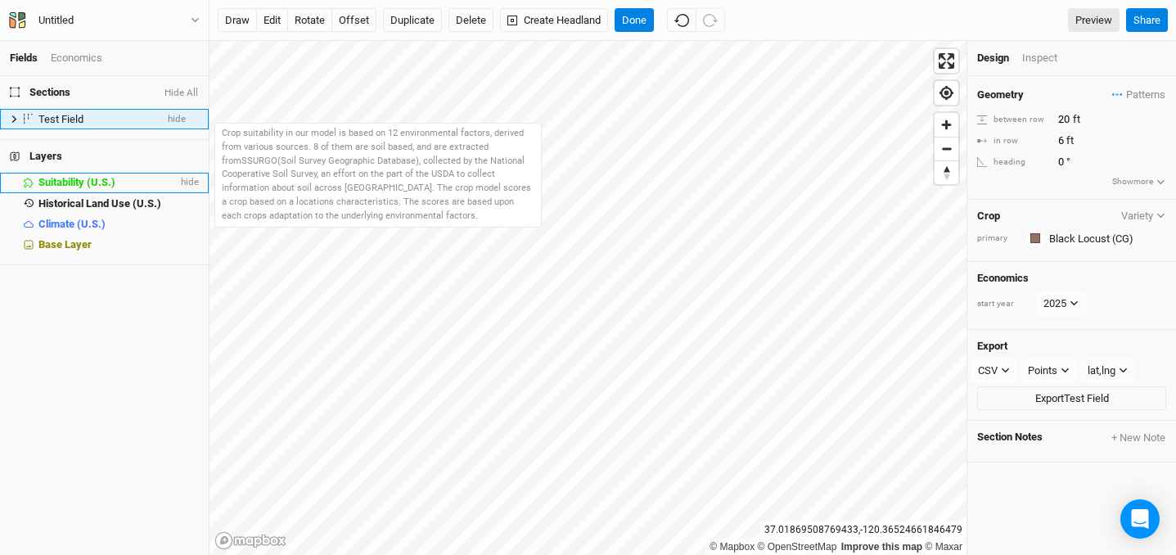
click at [56, 178] on span "Suitability (U.S.)" at bounding box center [76, 182] width 77 height 12
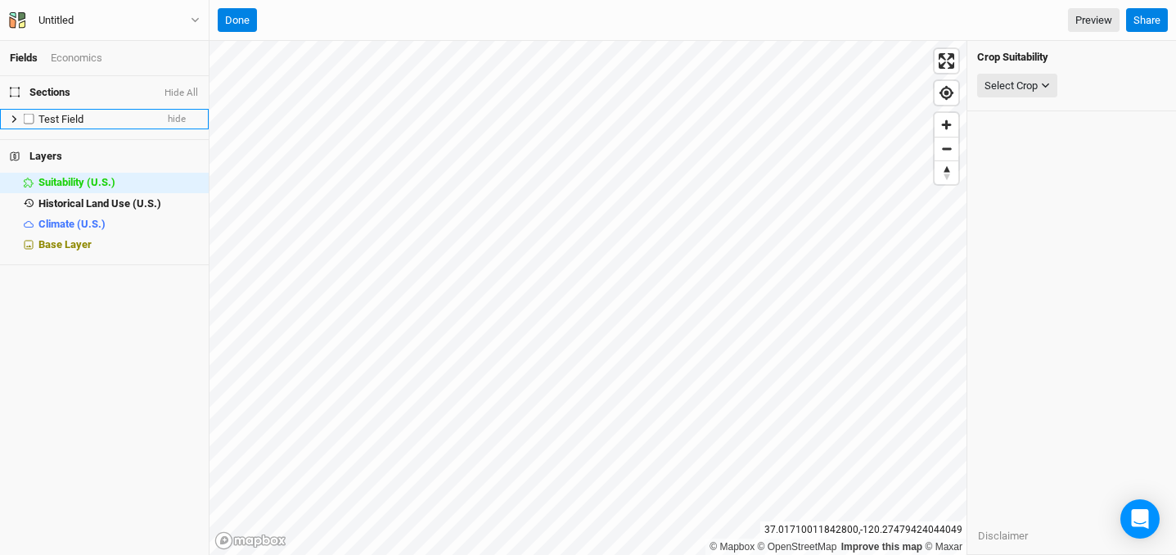
click at [80, 124] on span "Test Field" at bounding box center [60, 119] width 45 height 12
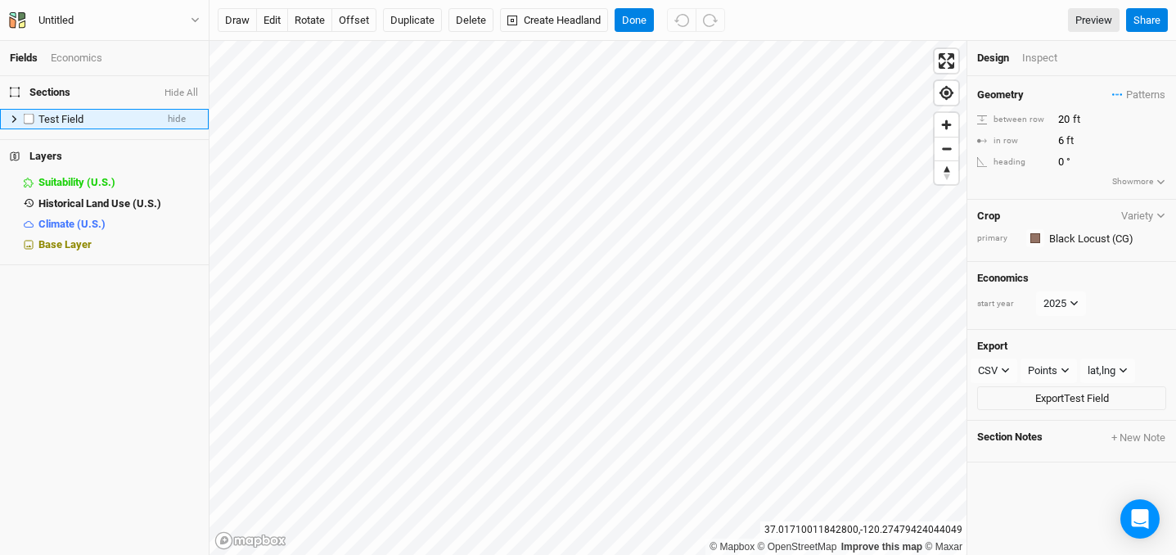
click at [10, 123] on icon at bounding box center [14, 119] width 9 height 9
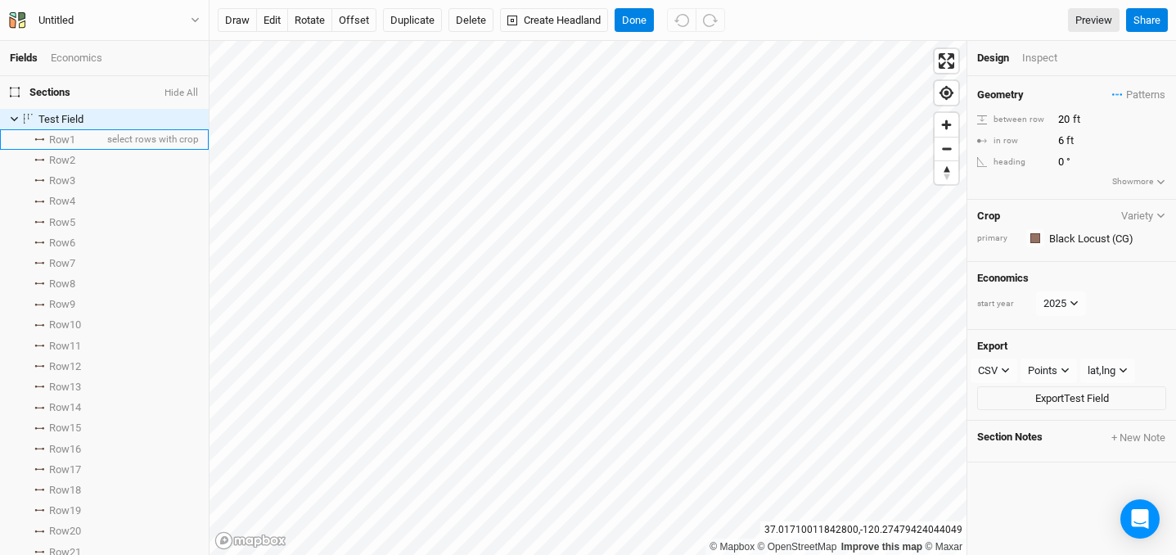
click at [62, 142] on span "Row 1" at bounding box center [62, 139] width 26 height 13
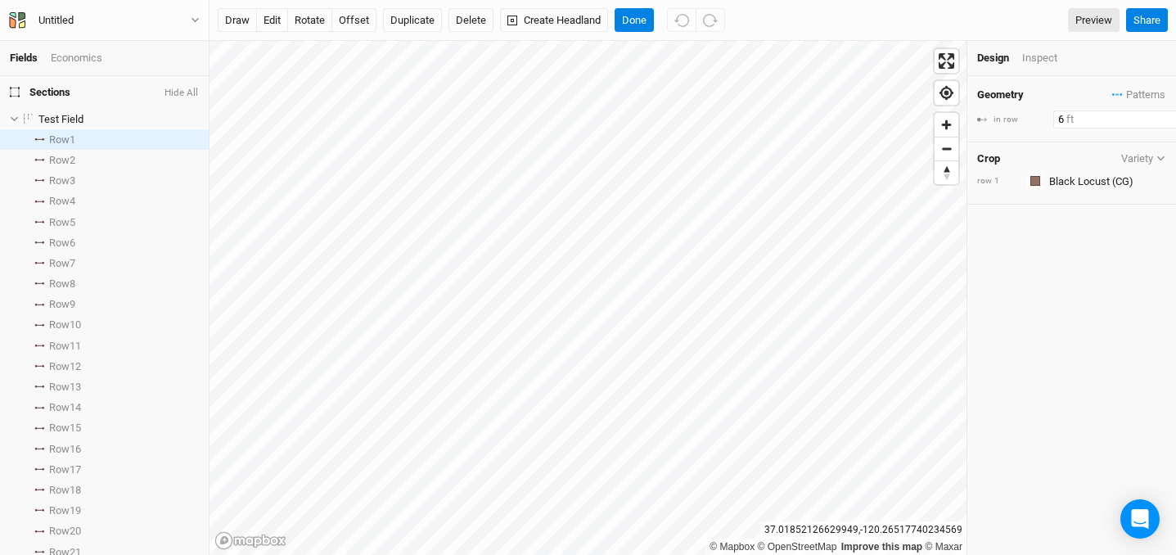
click at [1067, 120] on input "6" at bounding box center [1125, 120] width 142 height 18
click at [1083, 248] on div "Geometry Patterns ＋ New in-row pattern in row 6 ft Crop Variety row 1 Colors Br…" at bounding box center [1072, 315] width 209 height 479
click at [278, 10] on button "edit" at bounding box center [272, 20] width 32 height 25
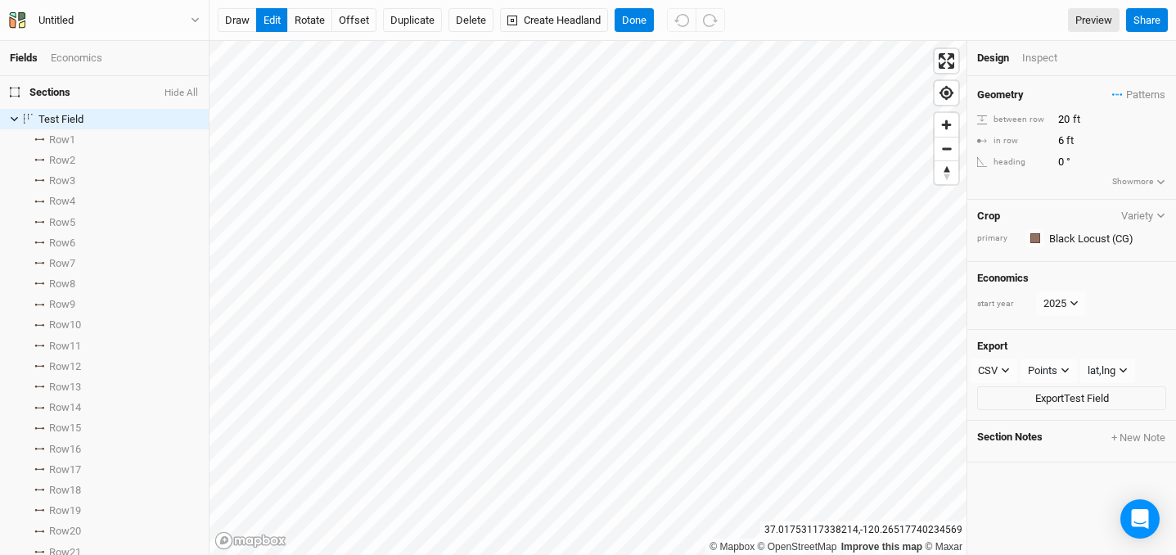
click at [1161, 212] on icon "button" at bounding box center [1161, 215] width 9 height 9
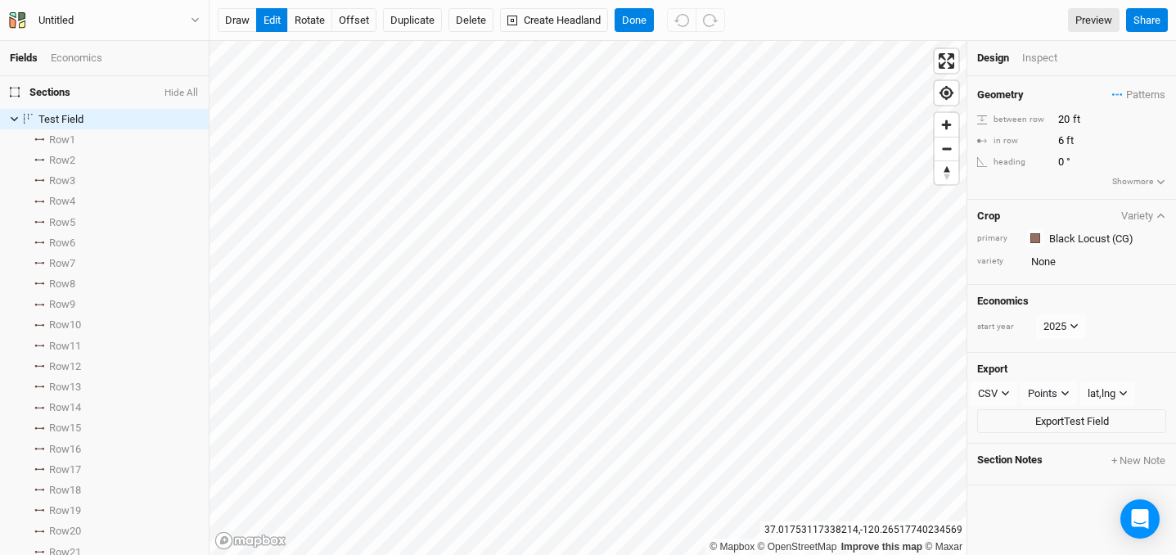
click at [1161, 212] on icon "button" at bounding box center [1161, 215] width 9 height 9
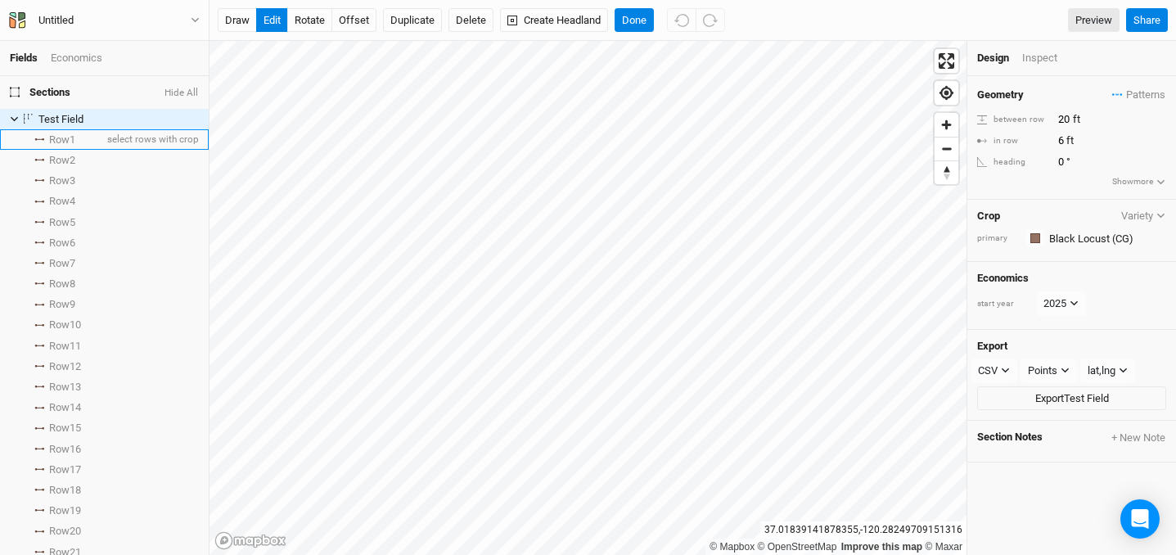
click at [64, 135] on span "Row 1" at bounding box center [62, 139] width 26 height 13
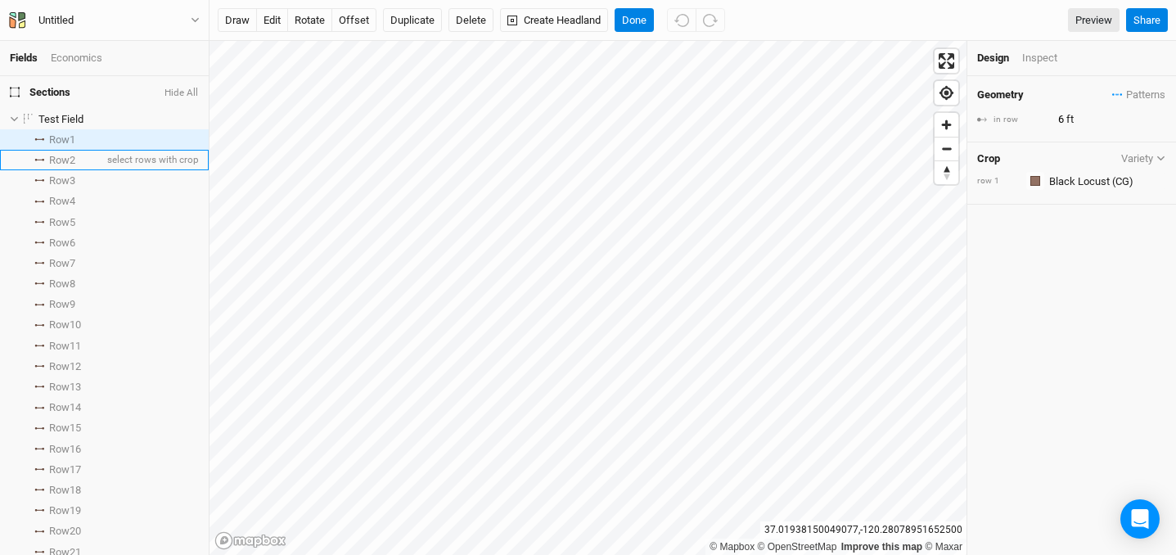
click at [70, 160] on span "Row 2" at bounding box center [62, 160] width 26 height 13
click at [1100, 178] on input "text" at bounding box center [1106, 181] width 122 height 20
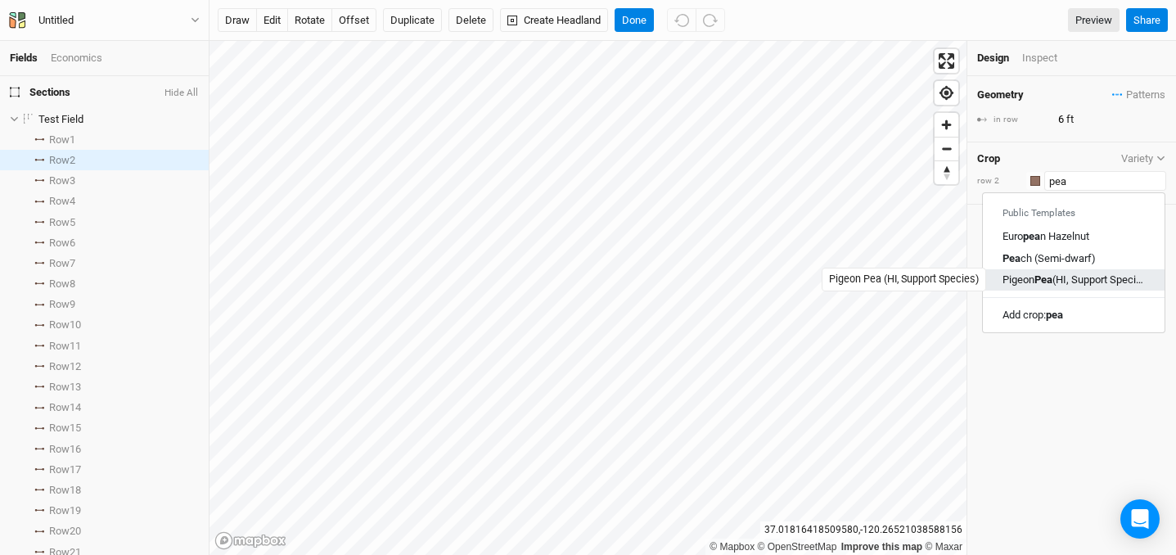
click at [1052, 280] on mark "Pea" at bounding box center [1044, 279] width 18 height 12
type input "Pigeon Pea (HI, Support Species)"
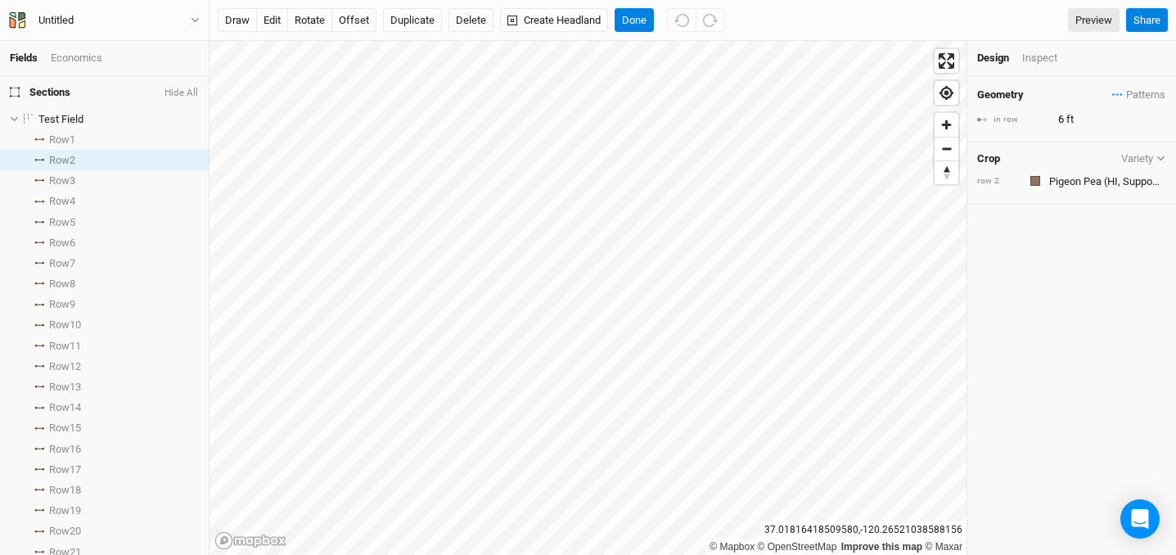
type input "8"
click at [1055, 281] on div "Geometry Patterns ＋ New in-row pattern in row 8 ft Crop Variety row 2 Colors Br…" at bounding box center [1072, 315] width 209 height 479
click at [63, 175] on span "Row 3" at bounding box center [62, 180] width 26 height 13
type input "6"
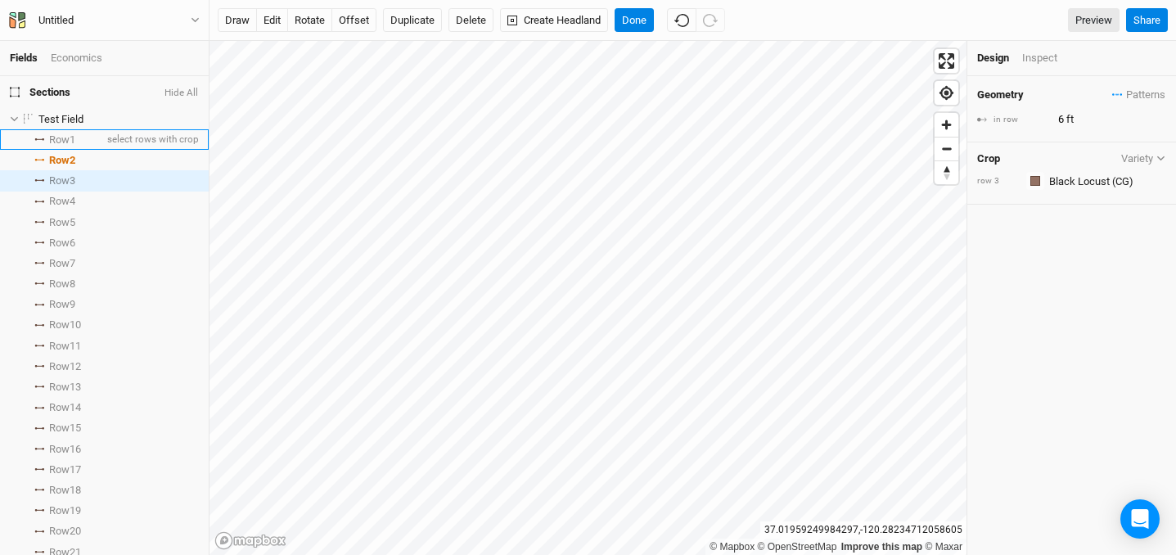
click at [65, 136] on span "Row 1" at bounding box center [62, 139] width 26 height 13
click at [81, 176] on li "Row 3 select rows with crop" at bounding box center [104, 180] width 209 height 20
click at [272, 28] on button "edit" at bounding box center [272, 20] width 32 height 25
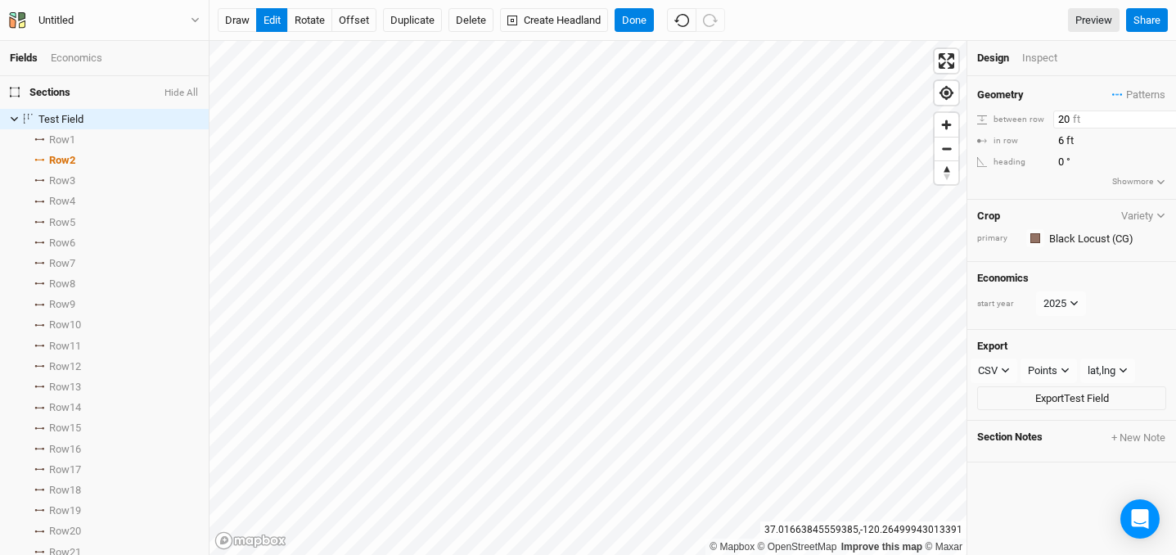
click at [1069, 118] on input "20" at bounding box center [1125, 120] width 142 height 18
type input "2"
type input "26"
click at [74, 176] on span "Row 3" at bounding box center [62, 180] width 26 height 13
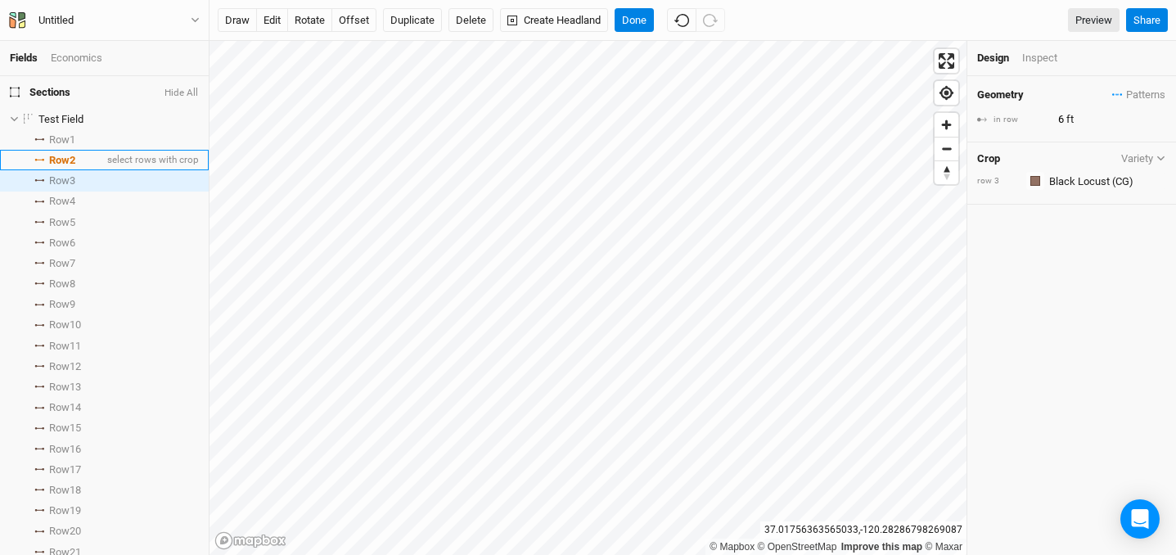
click at [72, 160] on span "Row 2" at bounding box center [62, 160] width 26 height 13
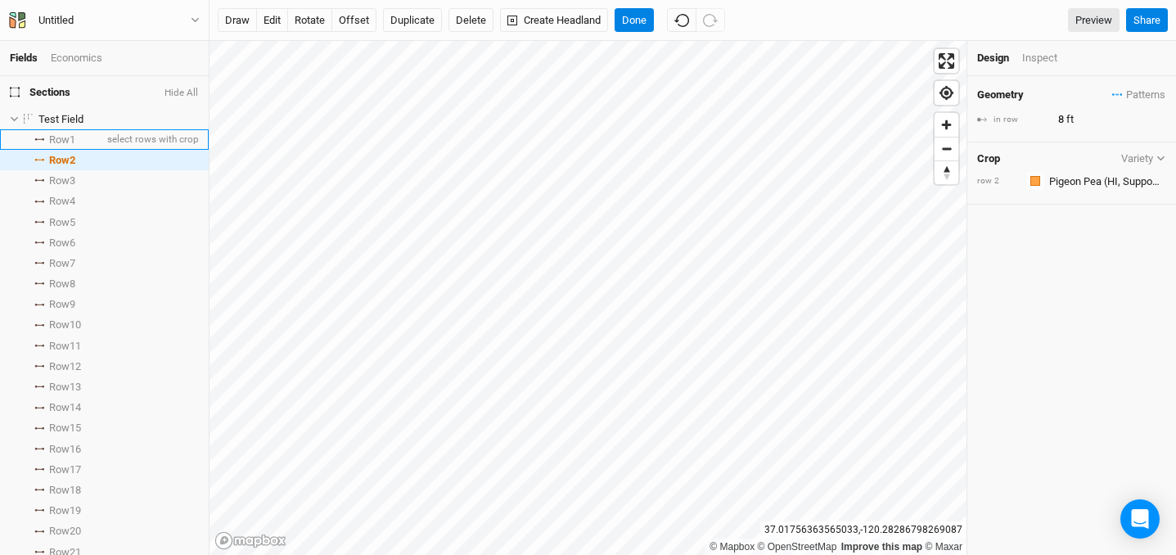
click at [75, 139] on span "Row 1" at bounding box center [62, 139] width 26 height 13
click at [1055, 115] on input "6" at bounding box center [1125, 120] width 142 height 18
drag, startPoint x: 1075, startPoint y: 115, endPoint x: 1048, endPoint y: 115, distance: 27.0
click at [1048, 115] on div "in row 6 ft" at bounding box center [1071, 120] width 189 height 18
type input "8"
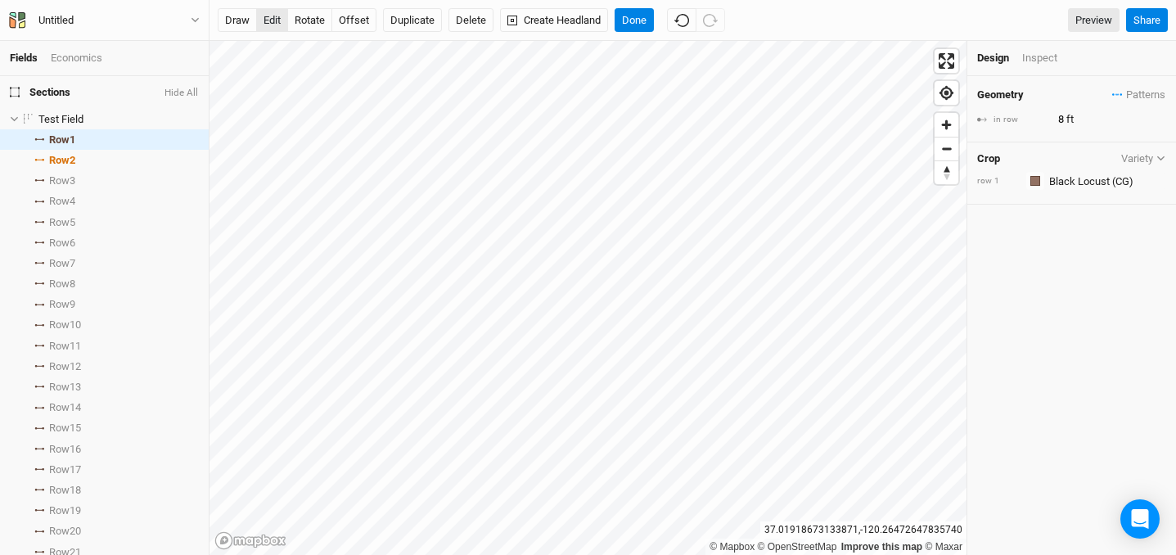
click at [267, 20] on button "edit" at bounding box center [272, 20] width 32 height 25
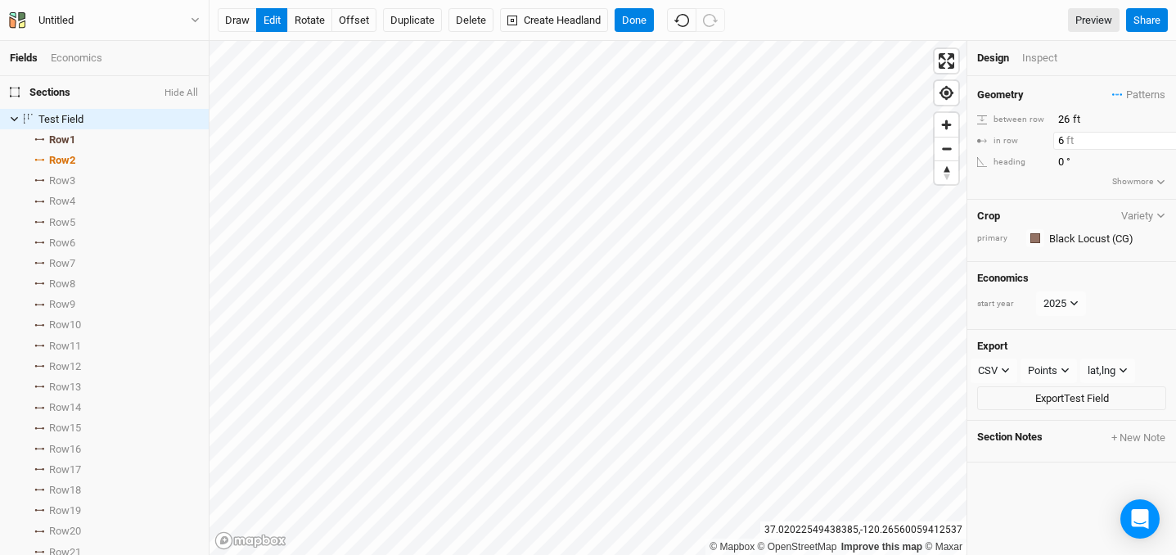
click at [1072, 138] on input "6" at bounding box center [1125, 141] width 142 height 18
type input "8"
click at [1077, 212] on div "Crop Variety" at bounding box center [1071, 216] width 189 height 13
click at [1143, 99] on span "Patterns" at bounding box center [1139, 95] width 53 height 16
click at [1123, 132] on div "＋ New in-row pattern" at bounding box center [1106, 125] width 103 height 15
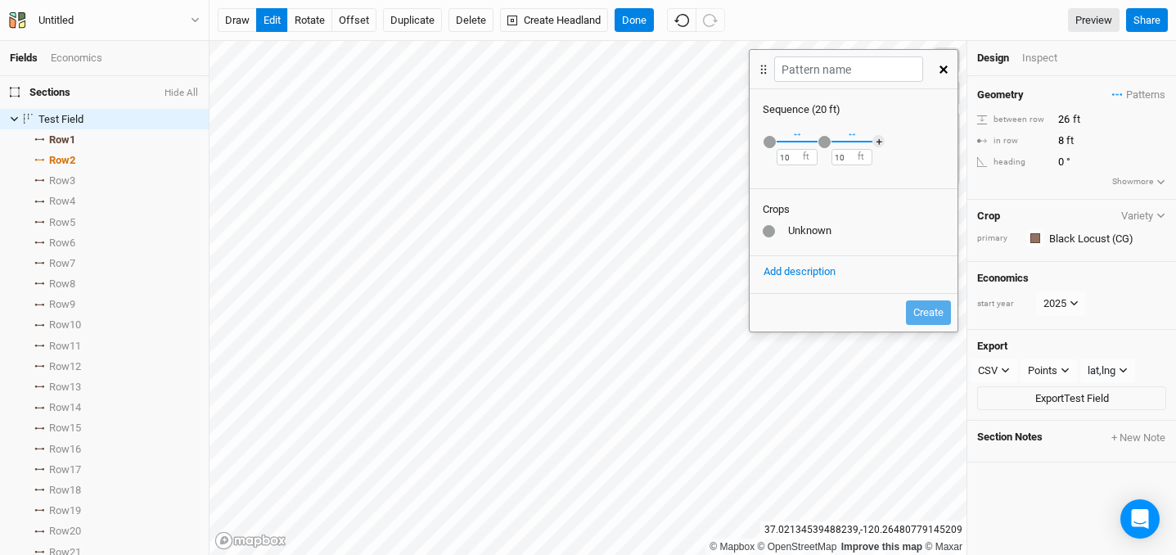
click at [942, 65] on icon "button" at bounding box center [944, 69] width 8 height 8
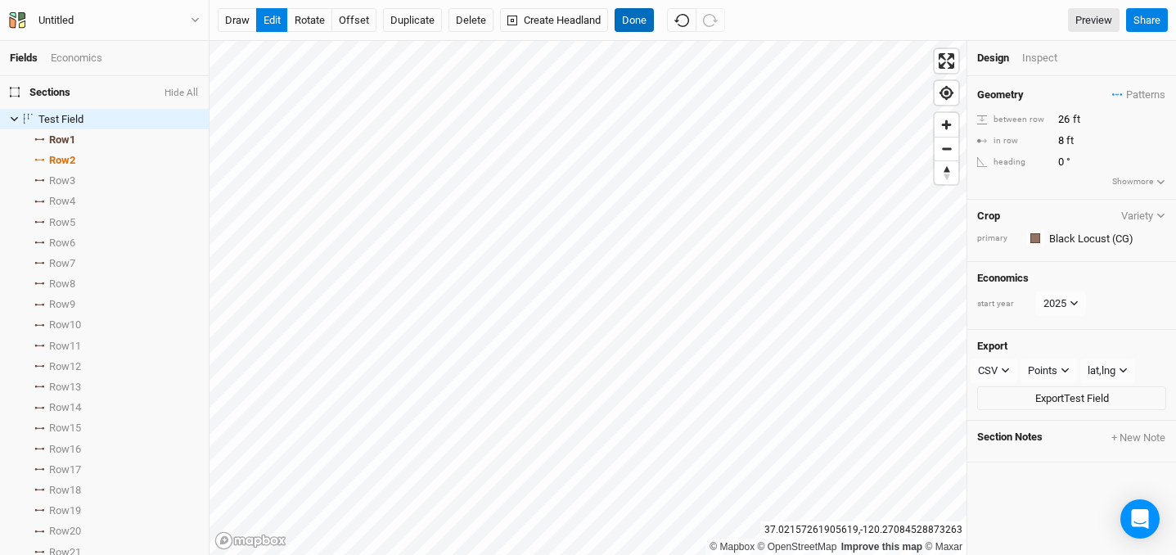
click at [634, 22] on button "Done" at bounding box center [634, 20] width 39 height 25
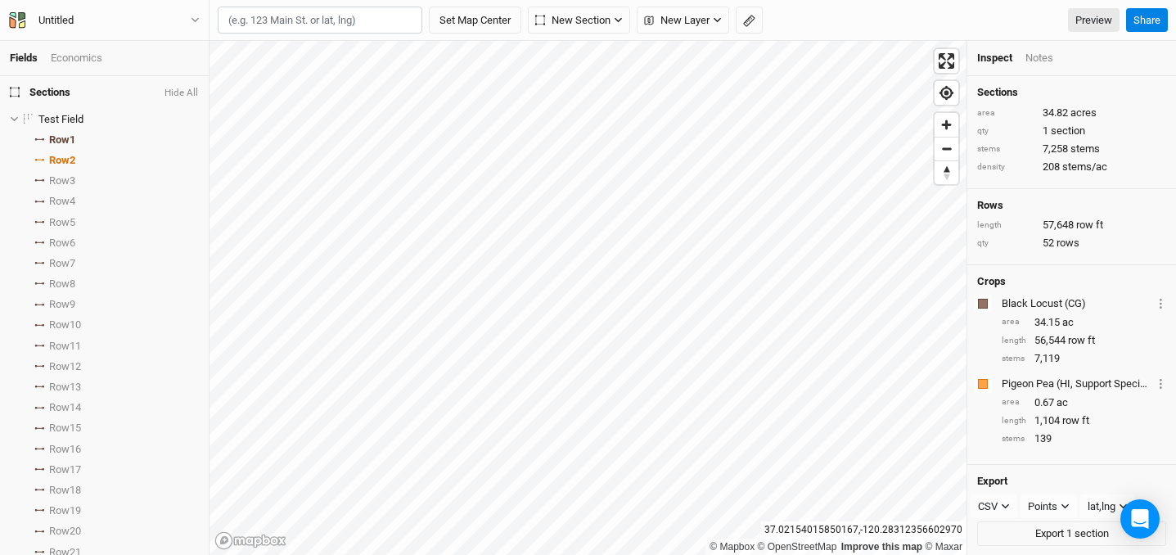
click at [86, 65] on div "Economics" at bounding box center [77, 58] width 52 height 15
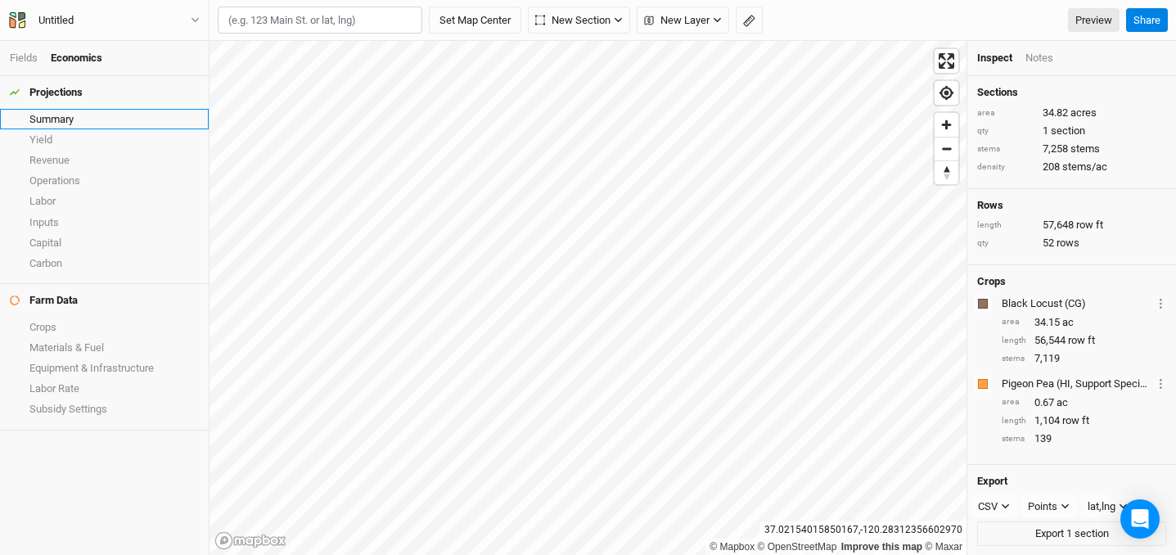
click at [70, 112] on link "Summary" at bounding box center [104, 119] width 209 height 20
